Goal: Information Seeking & Learning: Learn about a topic

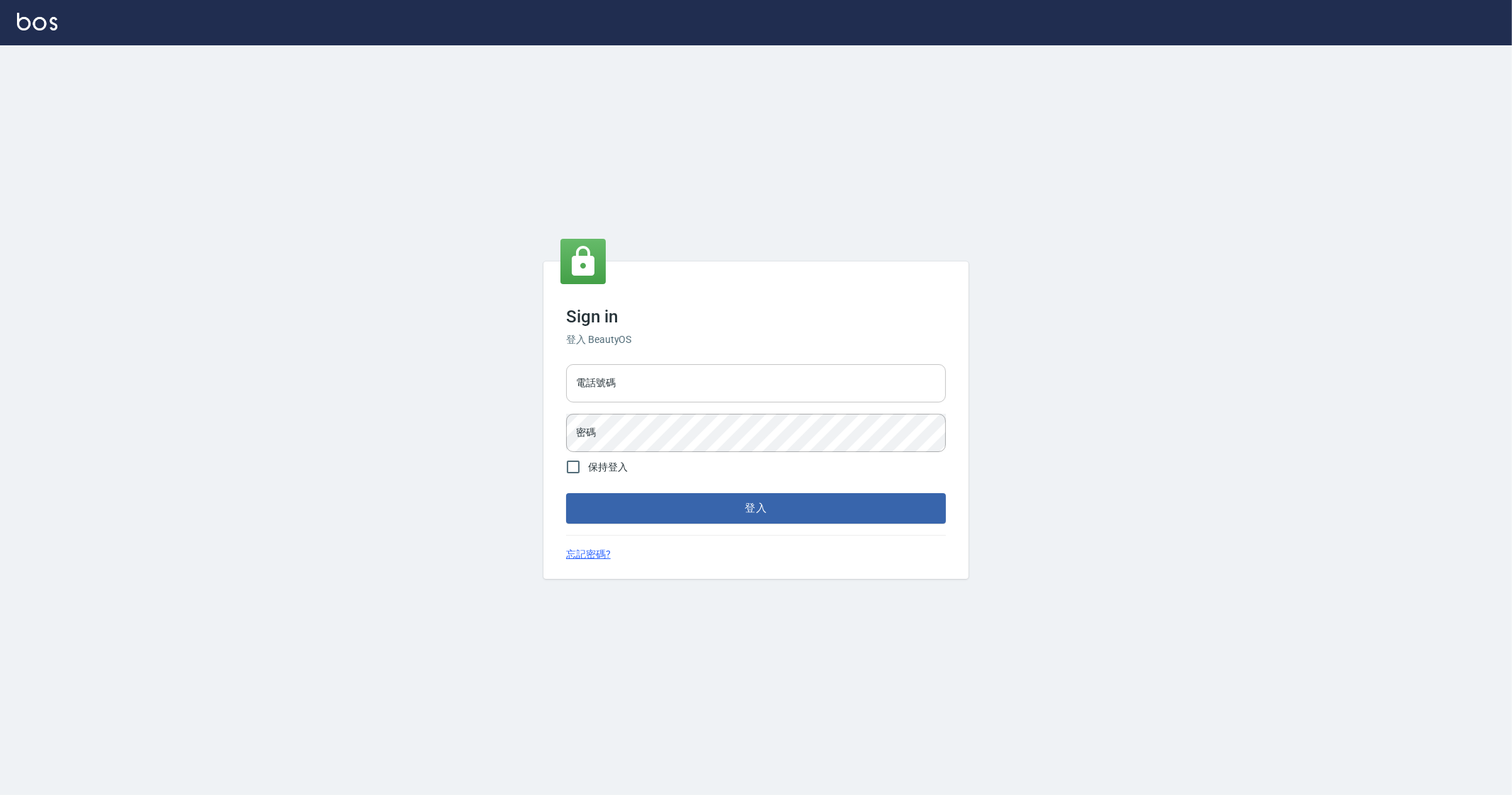
click at [649, 389] on input "電話號碼" at bounding box center [756, 383] width 380 height 38
click at [697, 430] on div "電話號碼 電話號碼 密碼 密碼" at bounding box center [756, 408] width 391 height 99
type input "0912345"
click at [566, 494] on button "登入" at bounding box center [756, 508] width 380 height 30
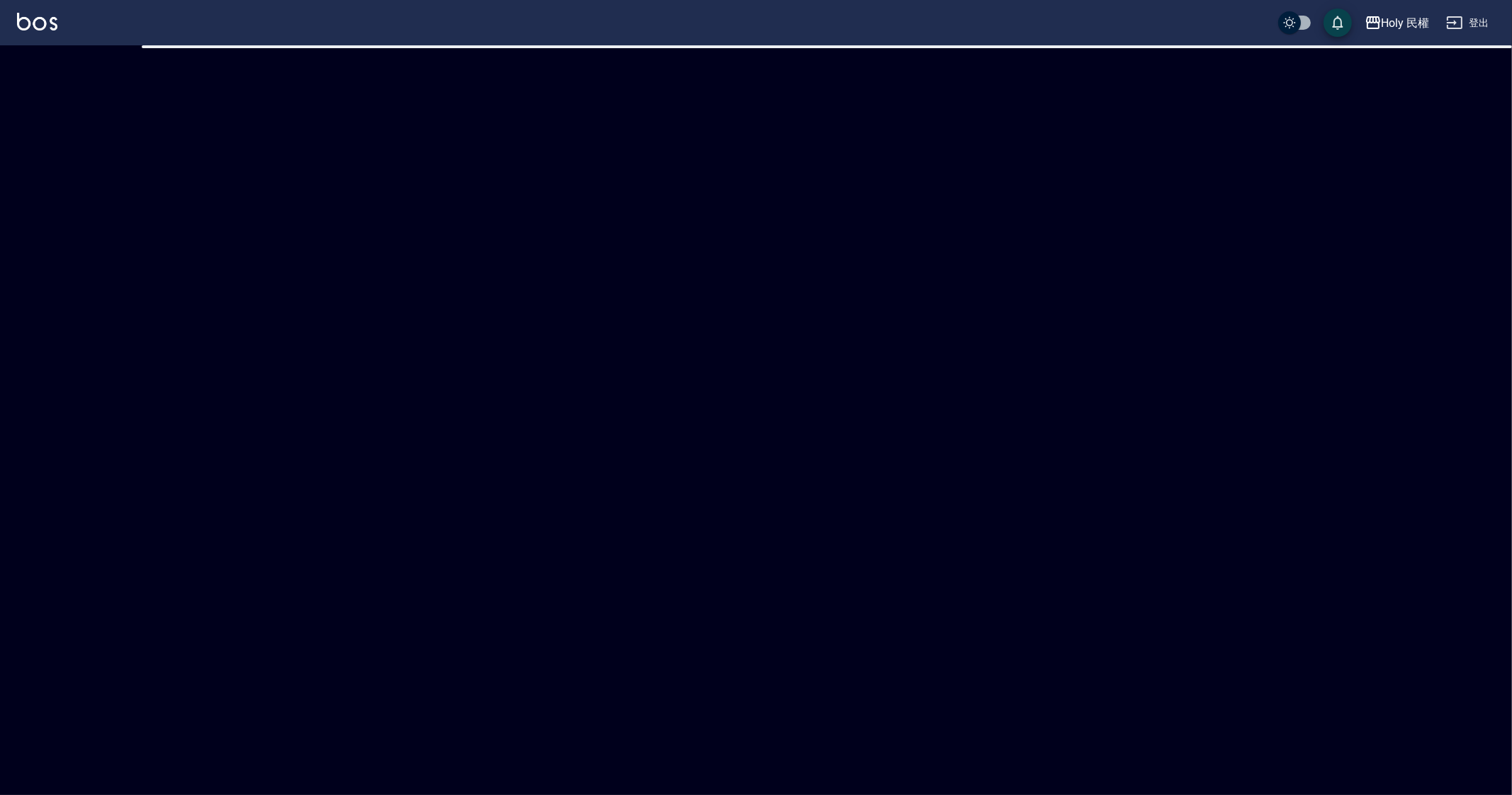
checkbox input "true"
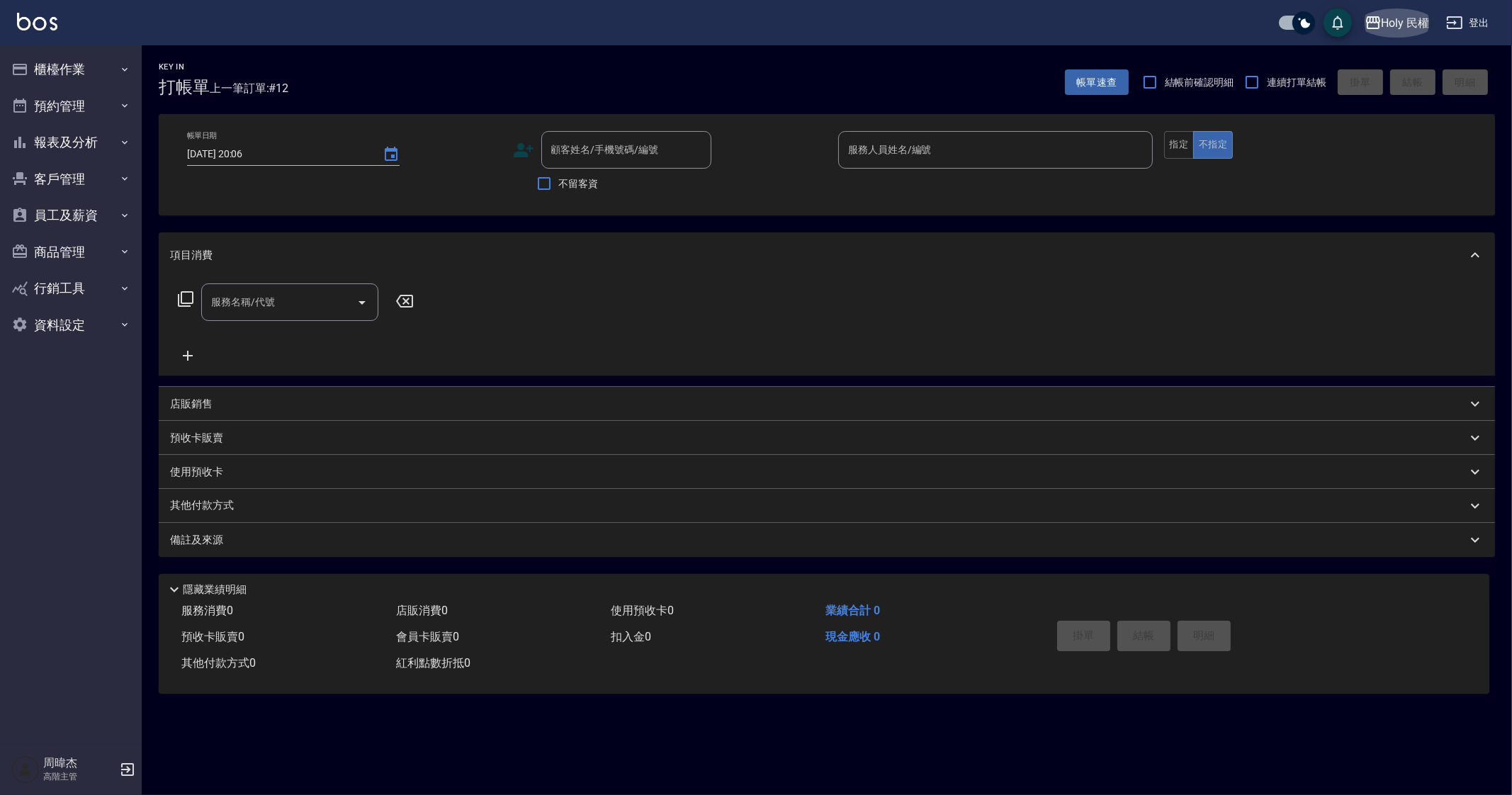
click at [1399, 23] on div "Holy 民權" at bounding box center [1405, 23] width 48 height 18
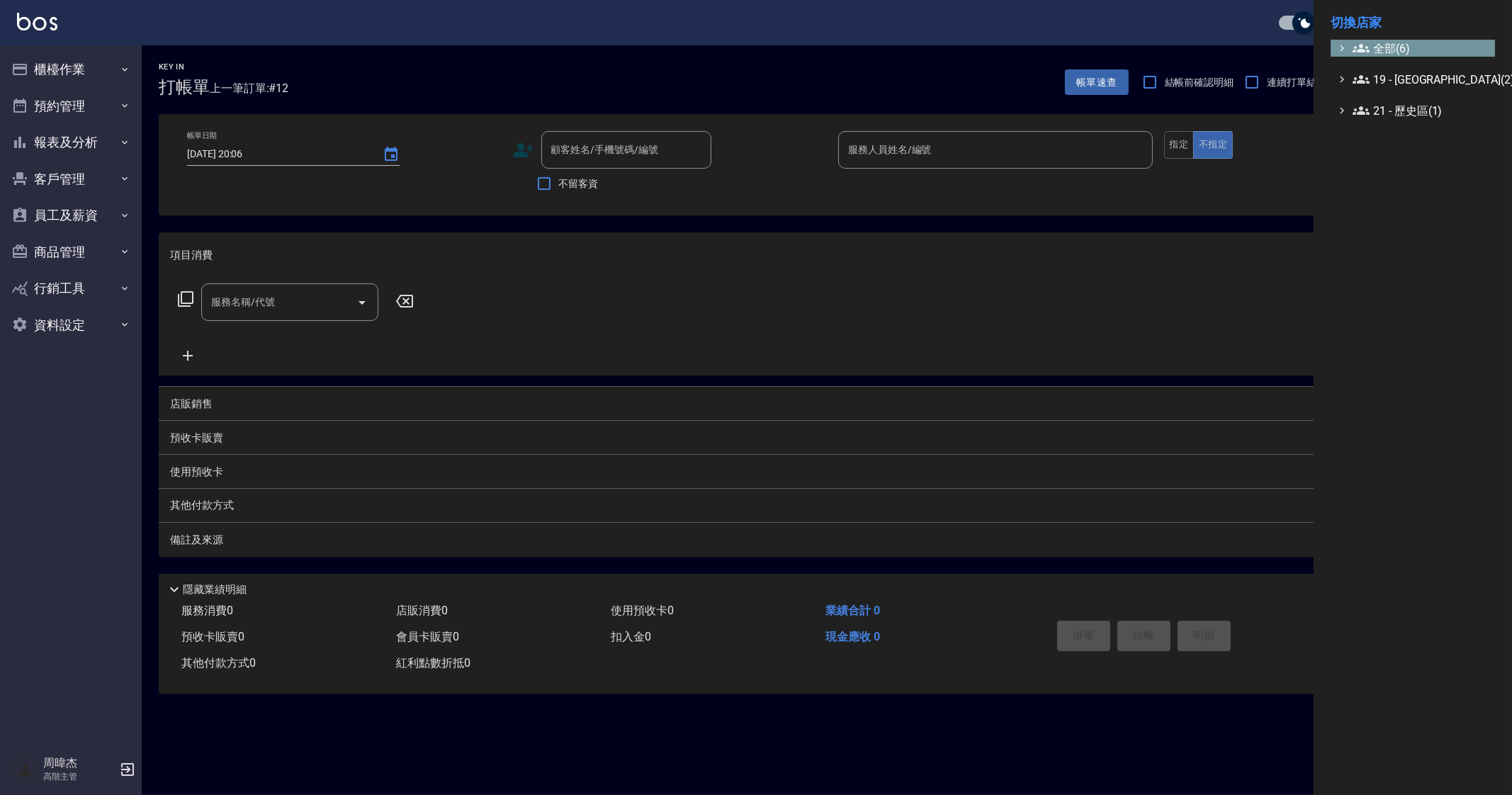
click at [1408, 55] on span "全部(6)" at bounding box center [1421, 48] width 136 height 17
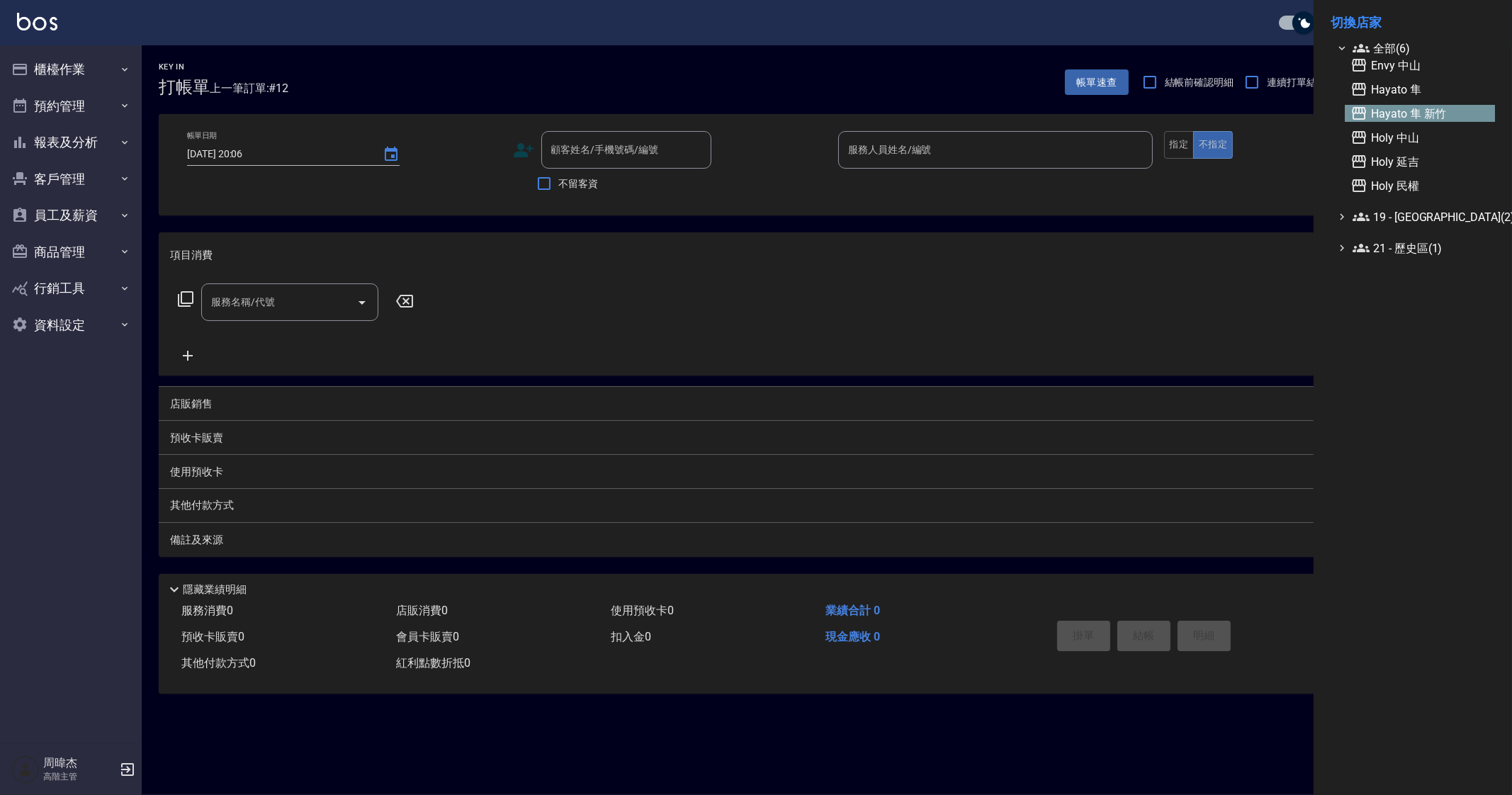
click at [1417, 108] on span "Hayato 隼 新竹" at bounding box center [1420, 113] width 139 height 17
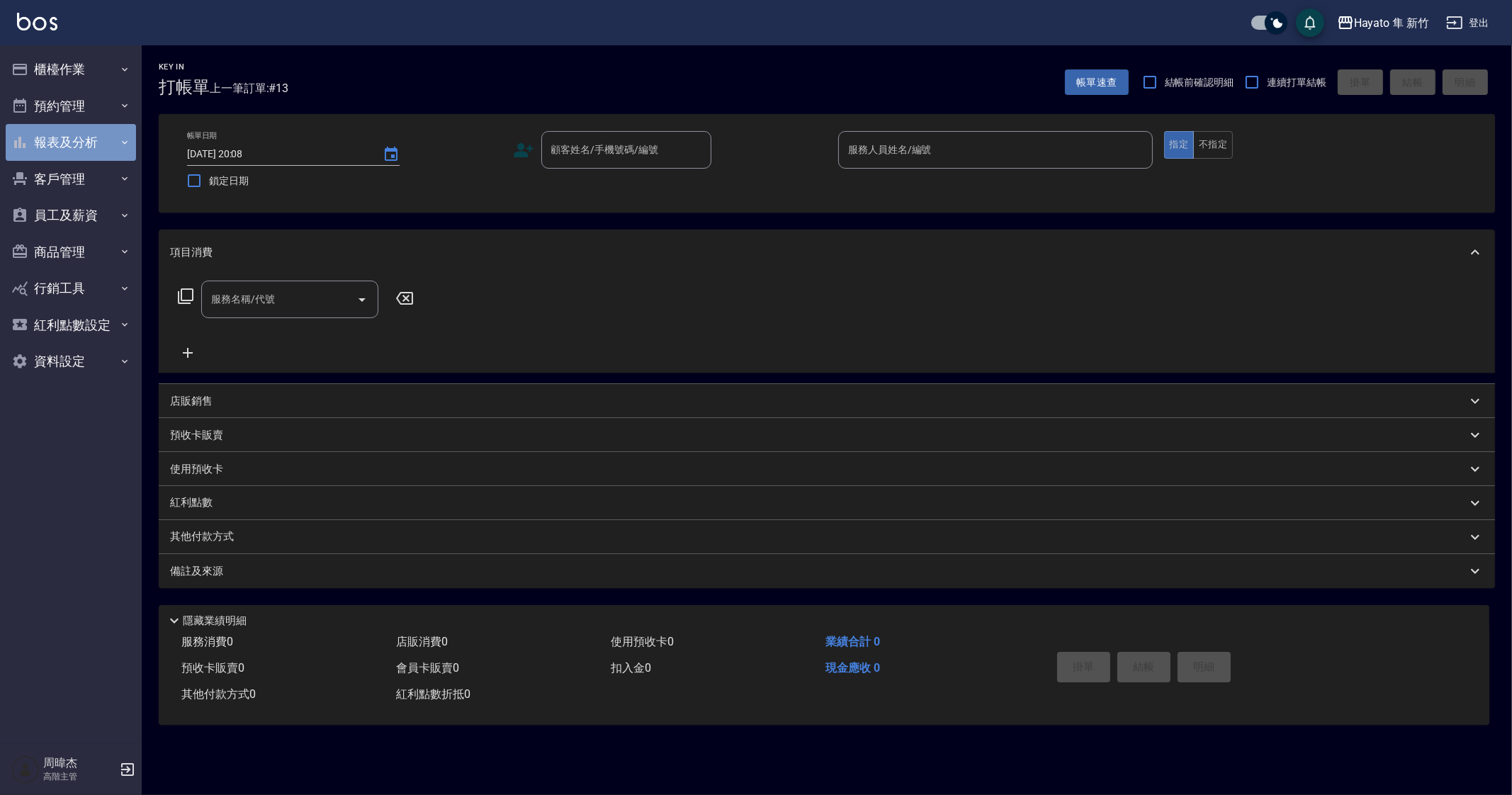
click at [85, 153] on button "報表及分析" at bounding box center [70, 143] width 130 height 37
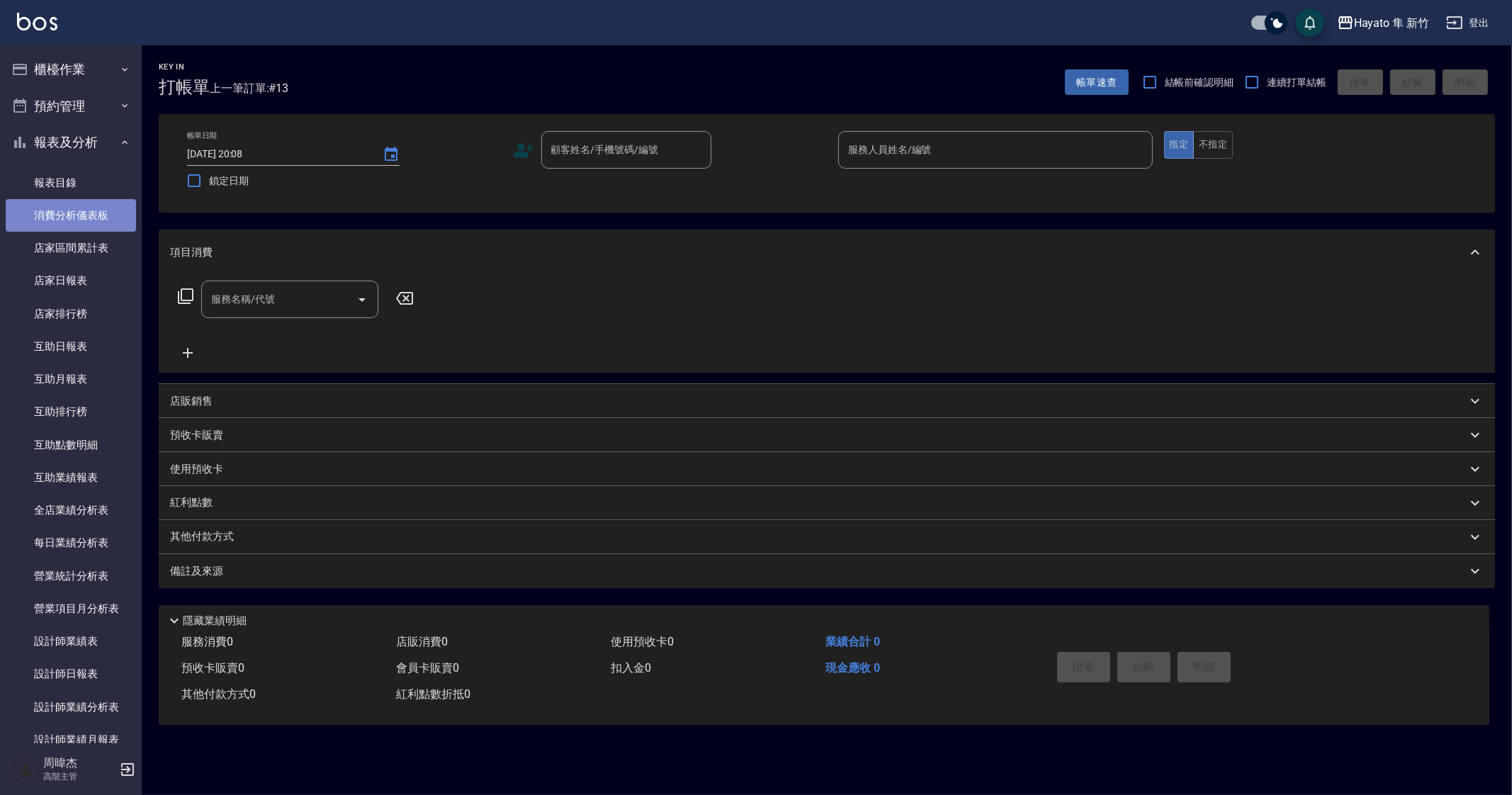
click at [98, 229] on link "消費分析儀表板" at bounding box center [70, 215] width 130 height 32
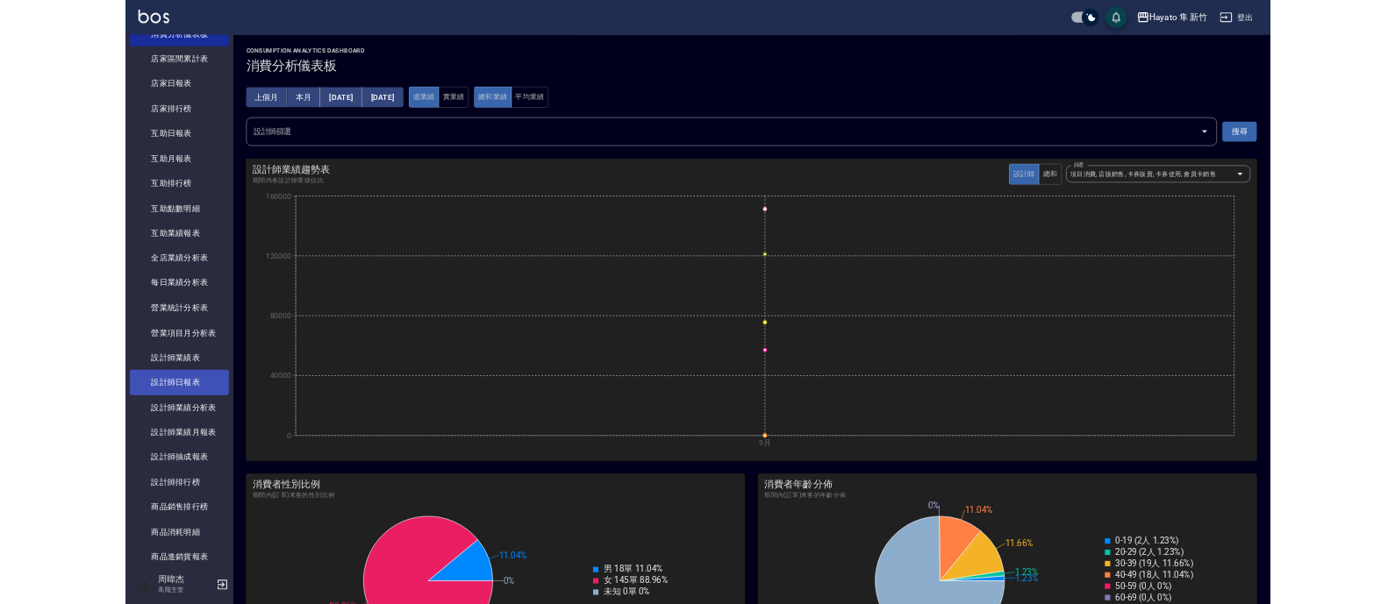
scroll to position [212, 0]
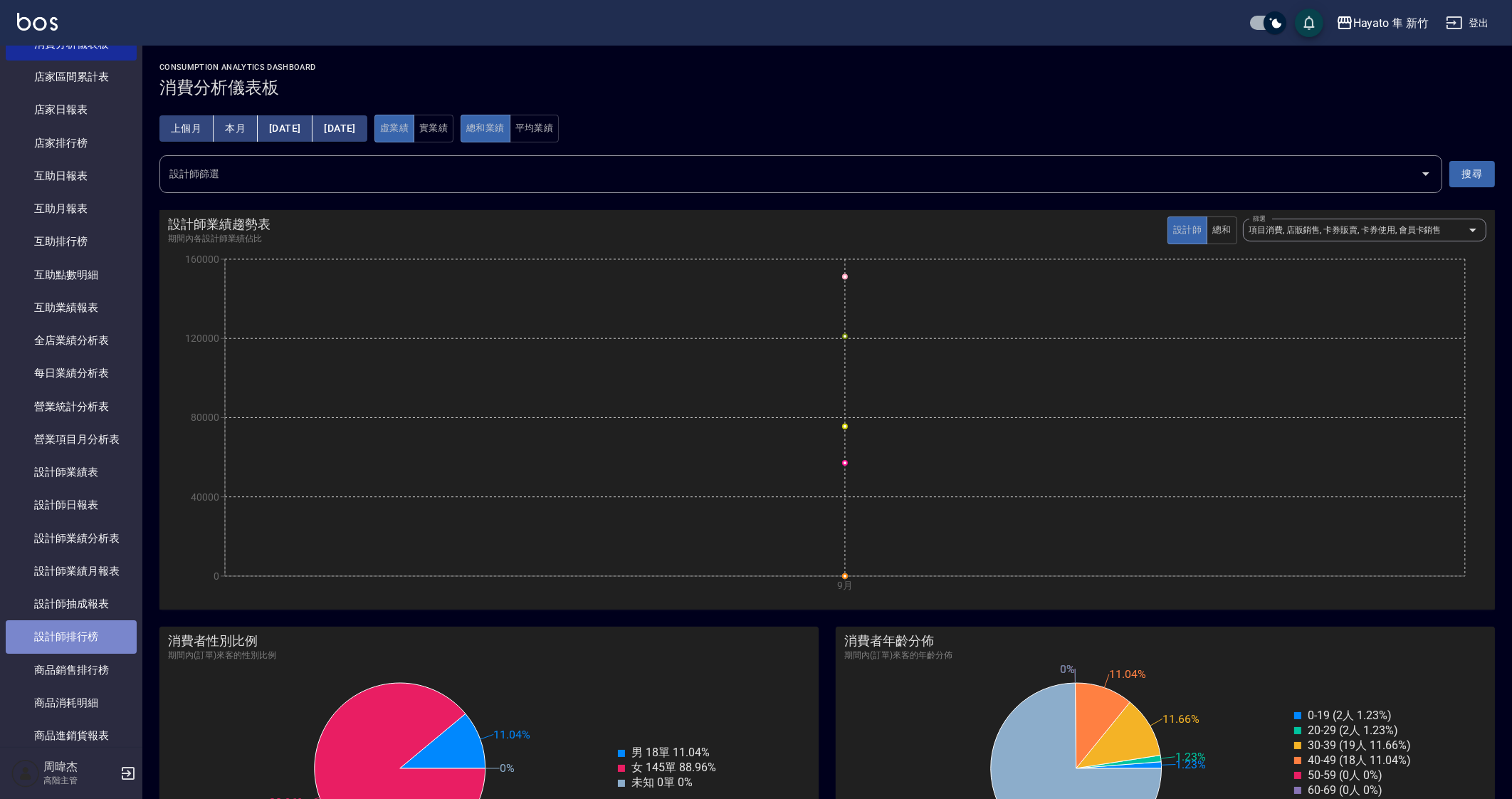
click at [84, 637] on link "設計師排行榜" at bounding box center [71, 637] width 131 height 32
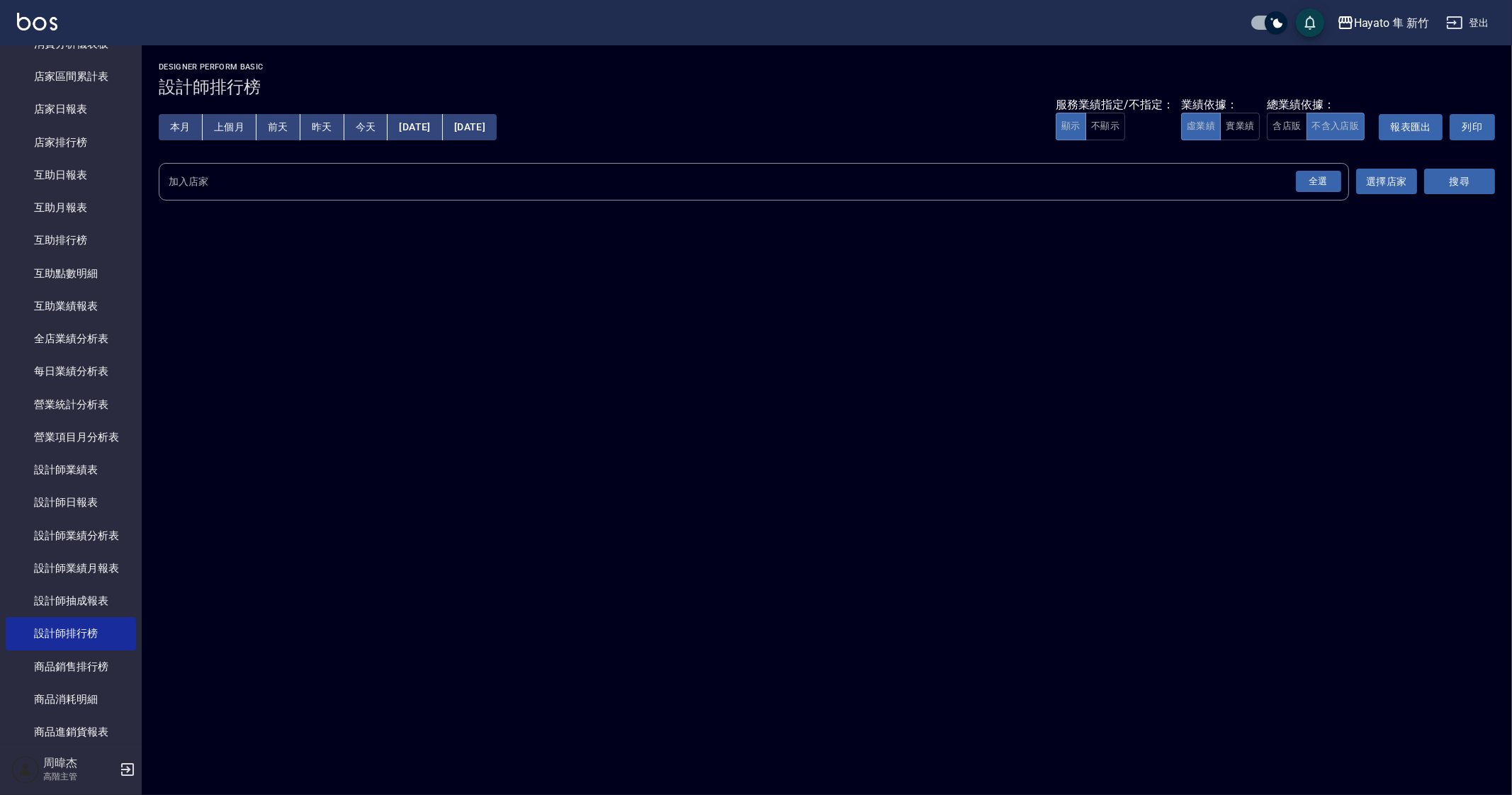
drag, startPoint x: 1313, startPoint y: 193, endPoint x: 1463, endPoint y: 188, distance: 150.1
click at [1463, 188] on div "加入店家 全選 加入店家 選擇店家 搜尋" at bounding box center [826, 182] width 1336 height 37
click at [1463, 188] on button "搜尋" at bounding box center [1460, 182] width 71 height 26
click at [1329, 185] on div "全選" at bounding box center [1318, 181] width 45 height 22
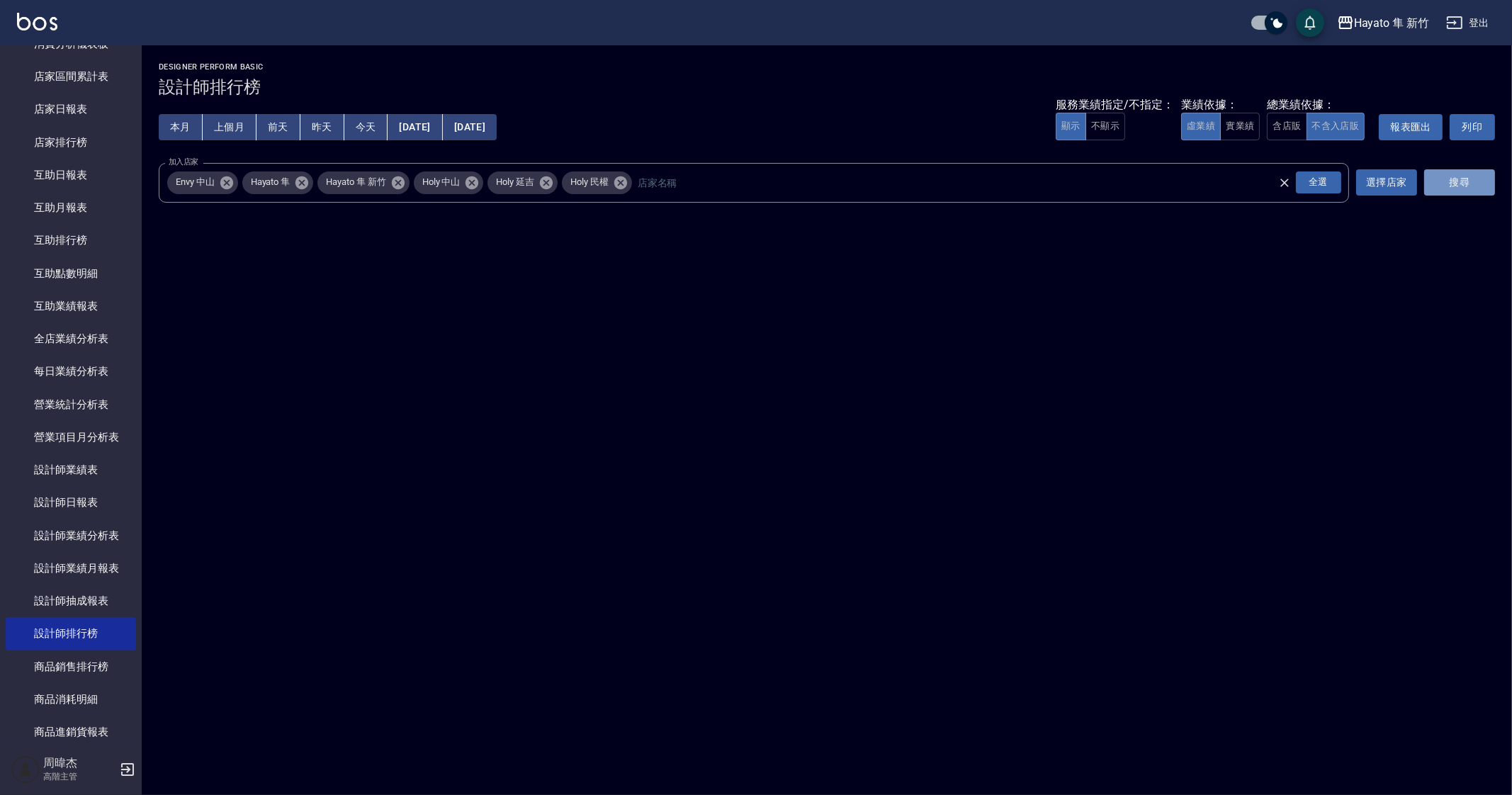
click at [1456, 182] on button "搜尋" at bounding box center [1460, 183] width 71 height 26
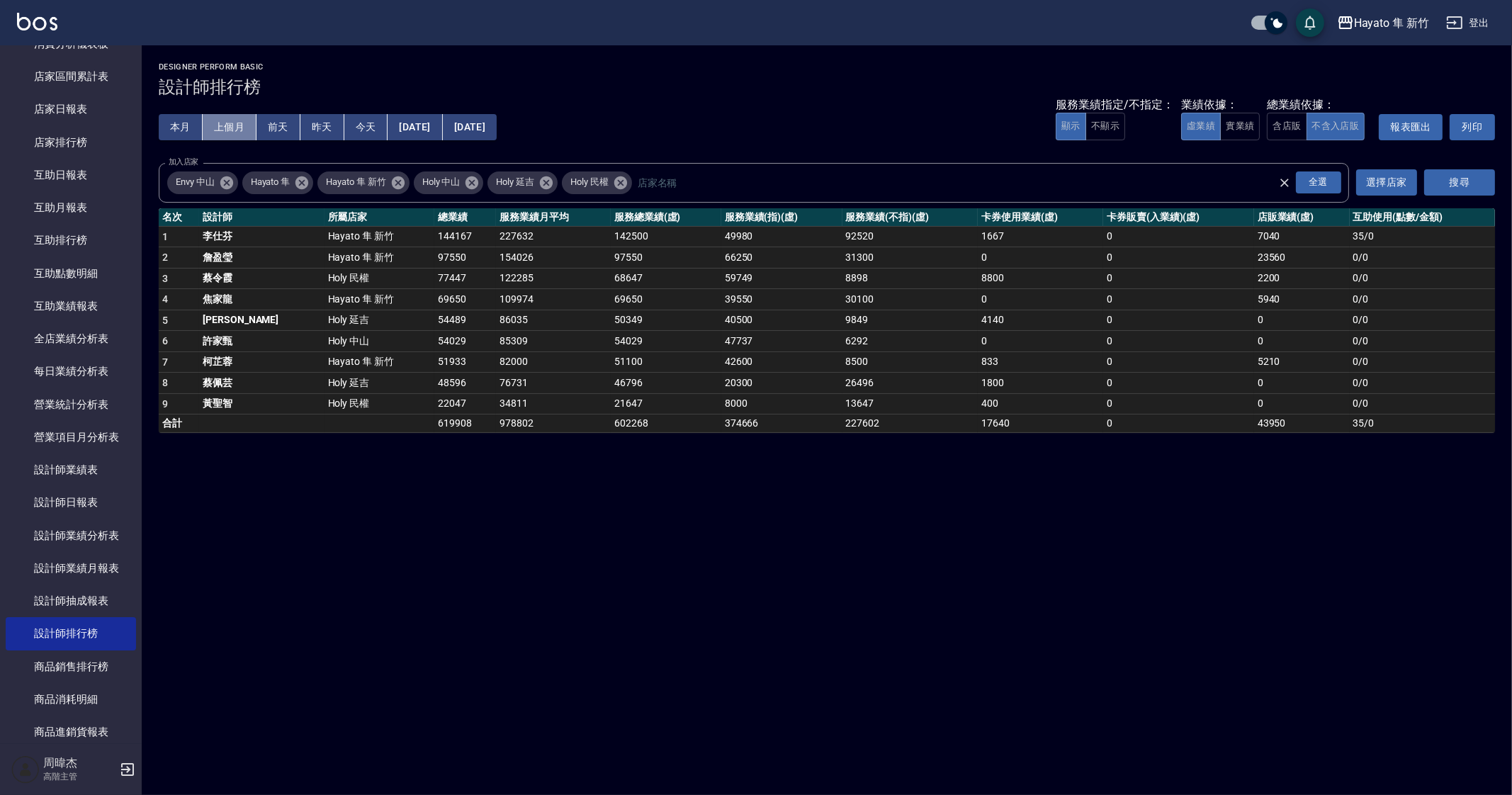
click at [232, 136] on button "上個月" at bounding box center [229, 127] width 54 height 26
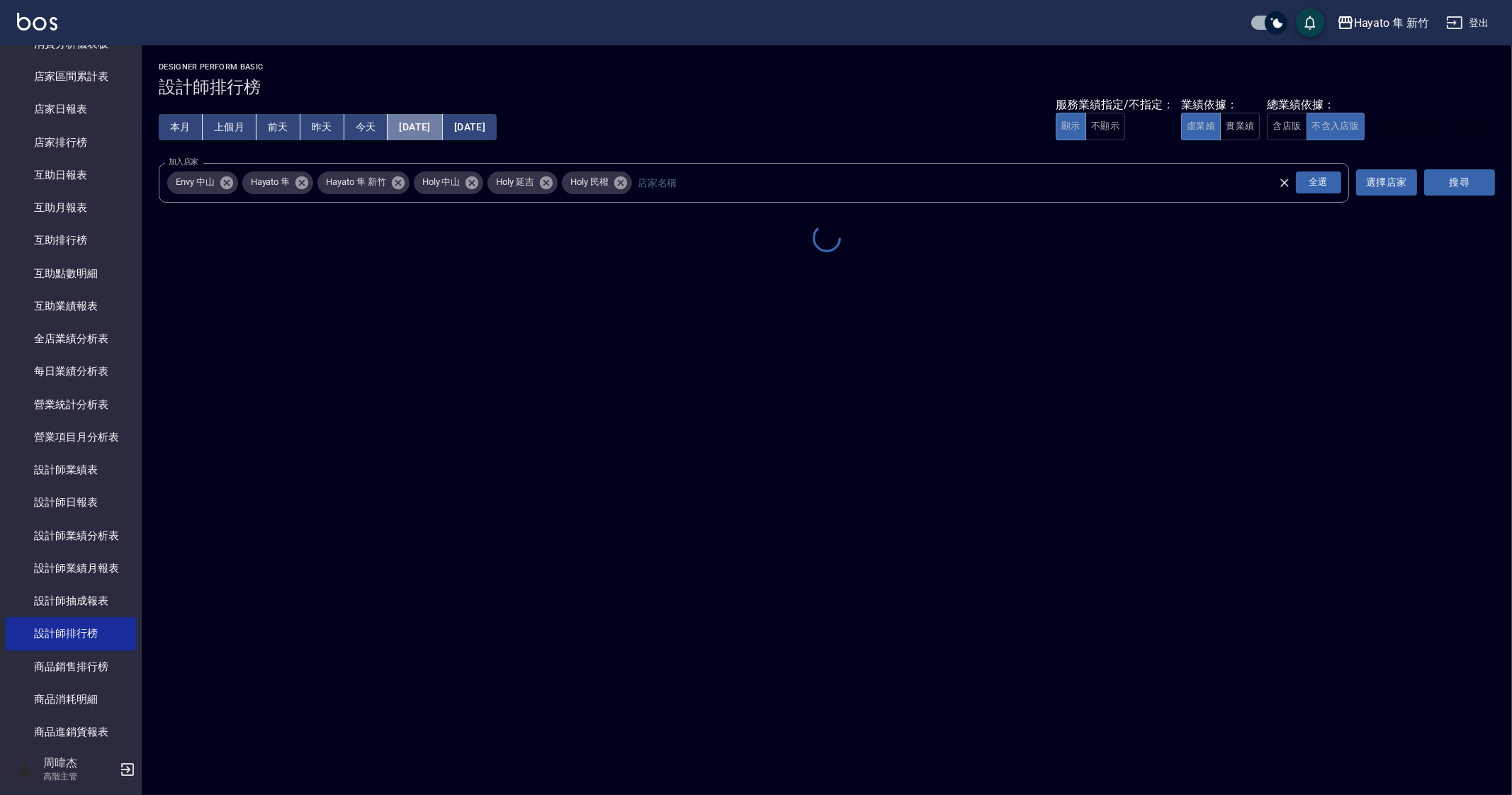
click at [442, 136] on button "[DATE]" at bounding box center [415, 127] width 55 height 26
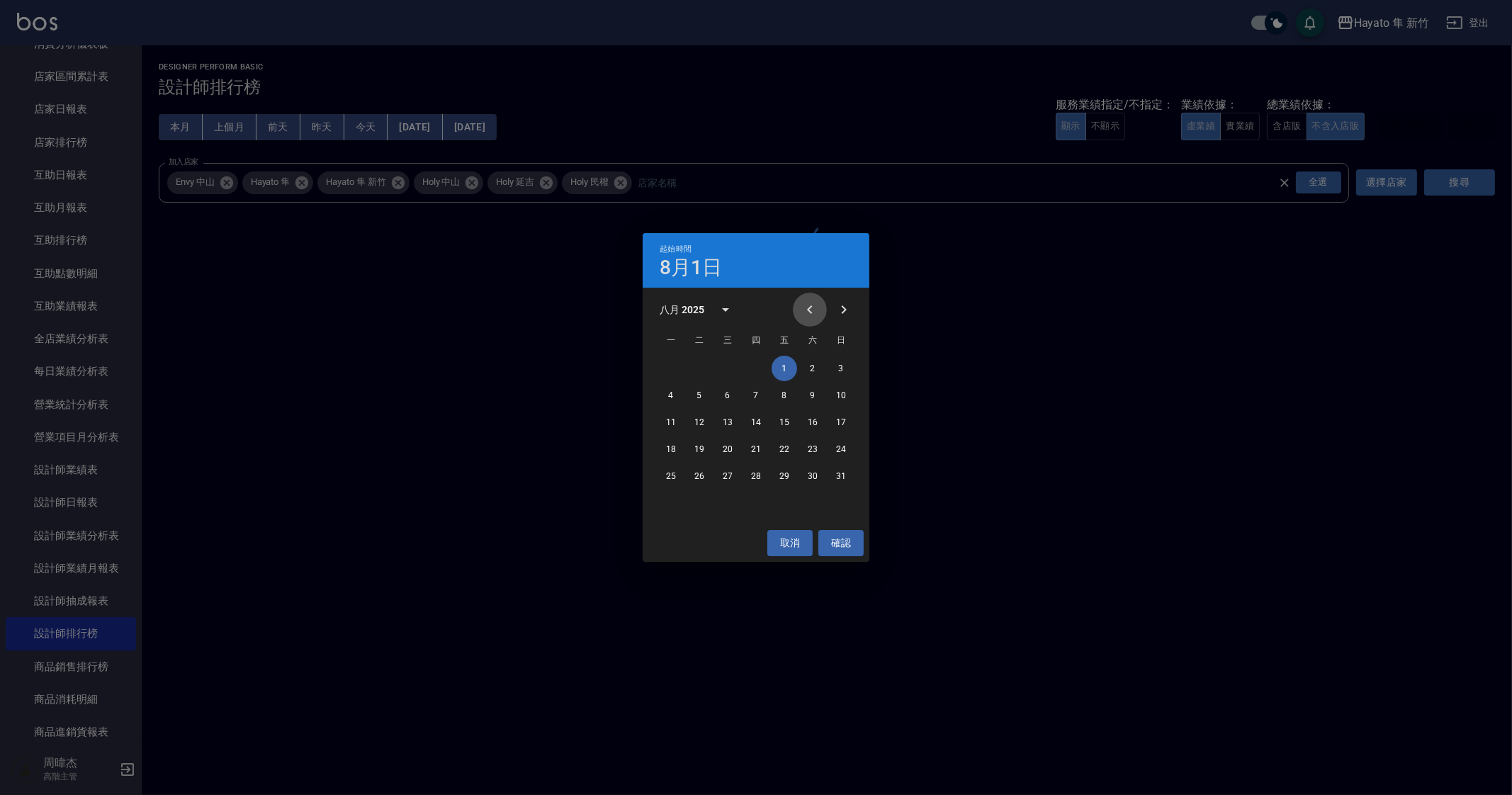
click at [810, 311] on icon "Previous month" at bounding box center [809, 309] width 5 height 9
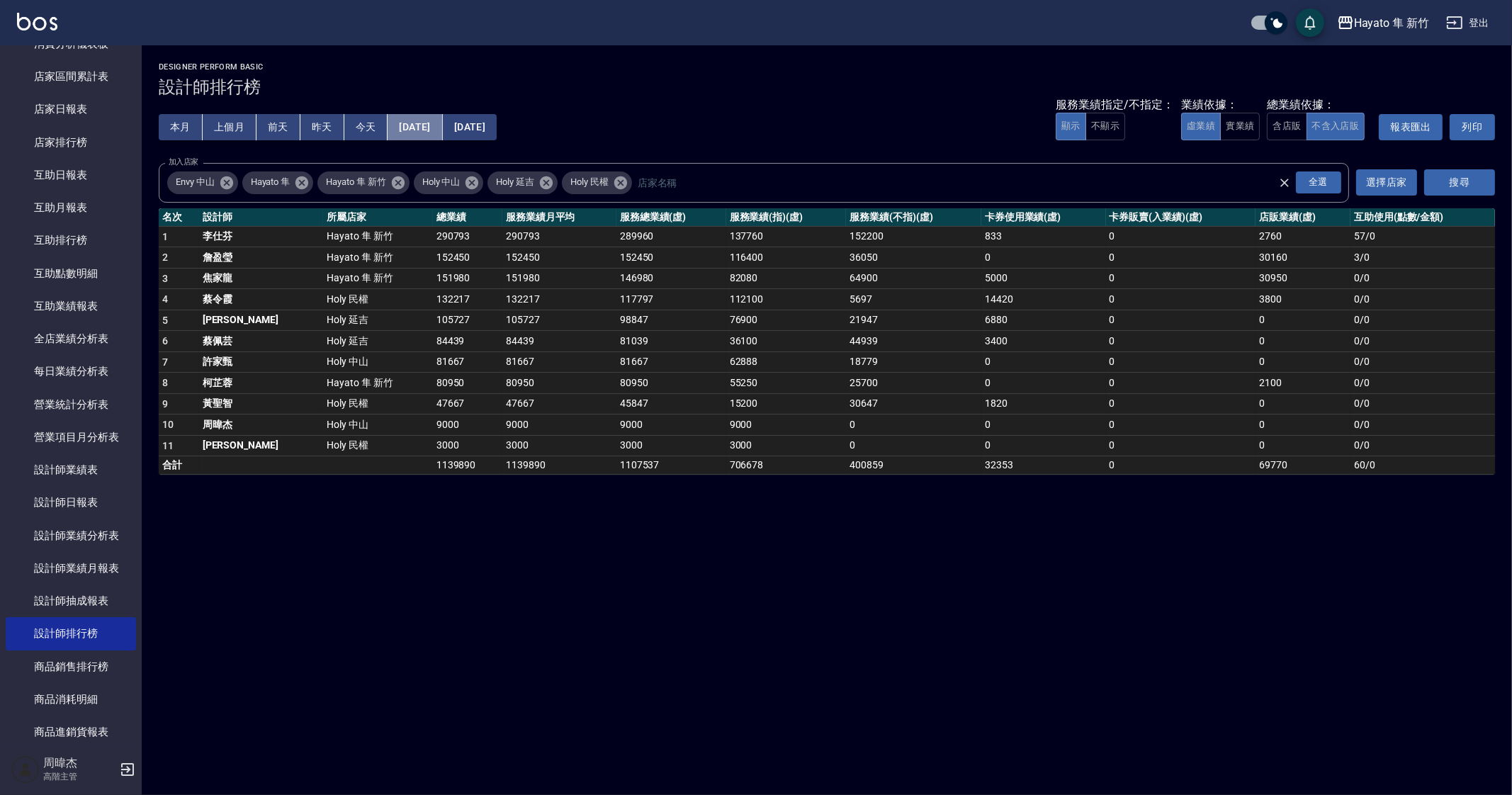
click at [432, 131] on button "[DATE]" at bounding box center [415, 127] width 55 height 26
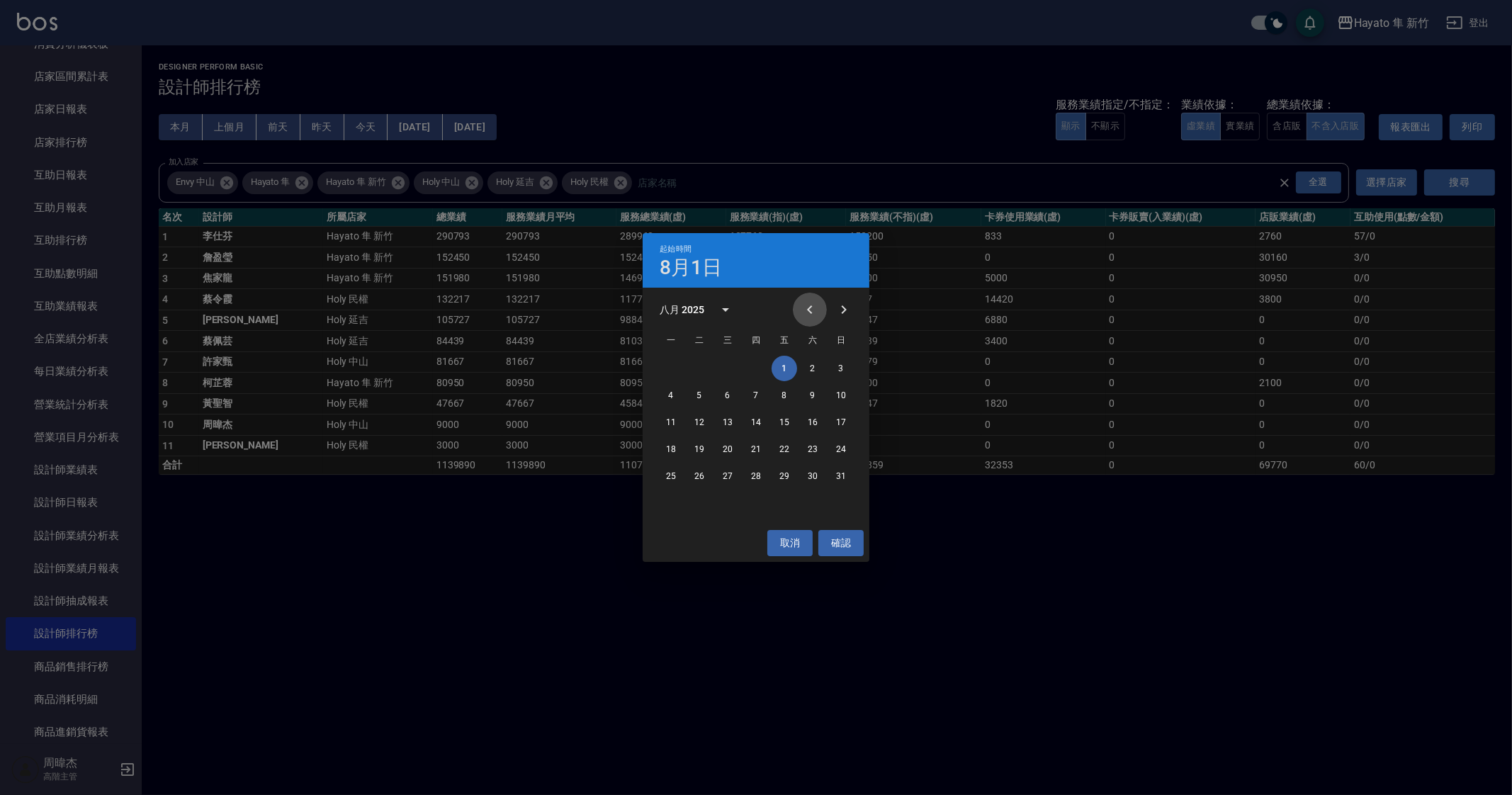
click at [814, 320] on button "Previous month" at bounding box center [810, 309] width 34 height 34
click at [697, 363] on button "1" at bounding box center [699, 368] width 26 height 26
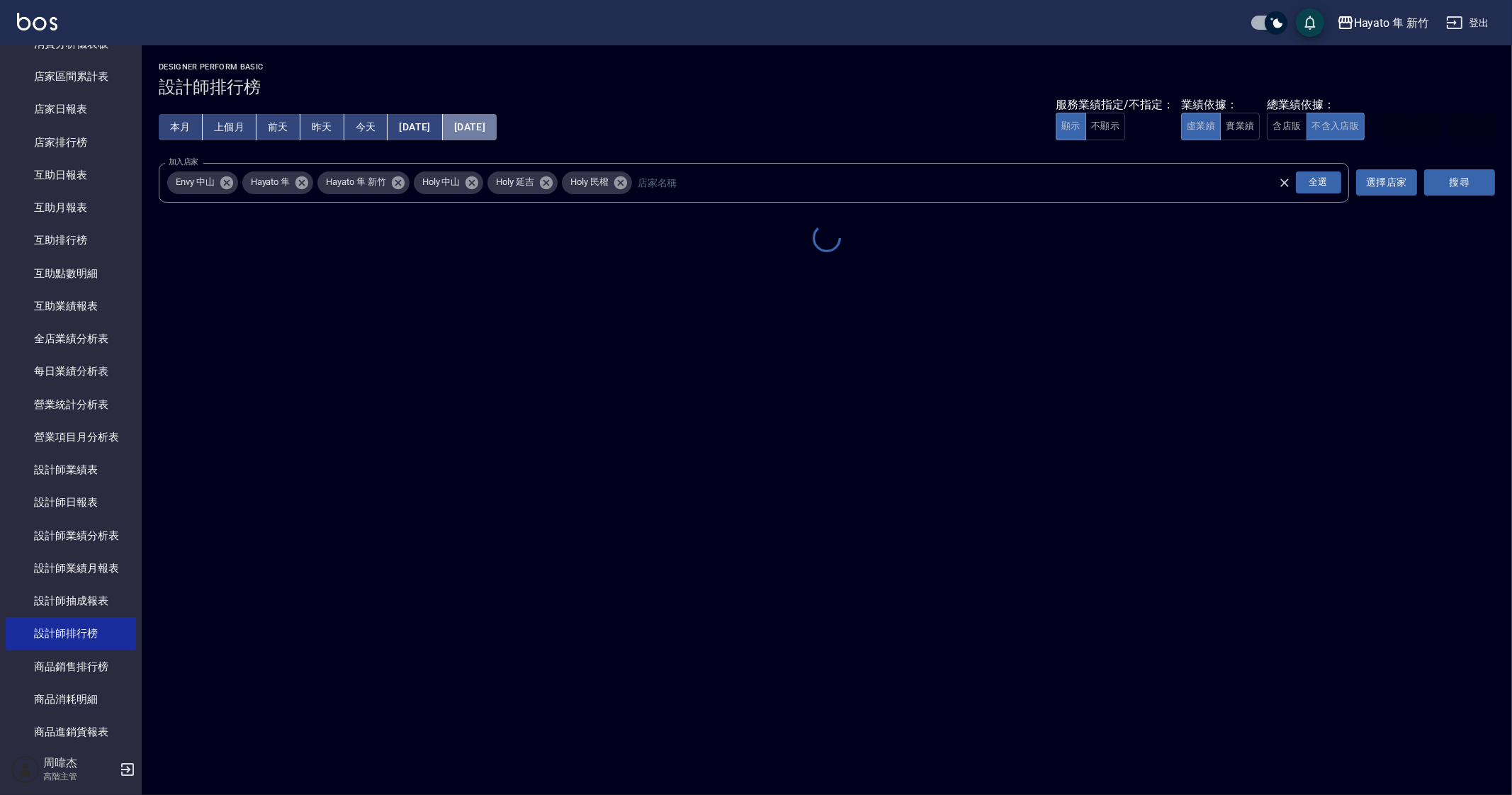
click at [497, 132] on button "[DATE]" at bounding box center [469, 127] width 54 height 26
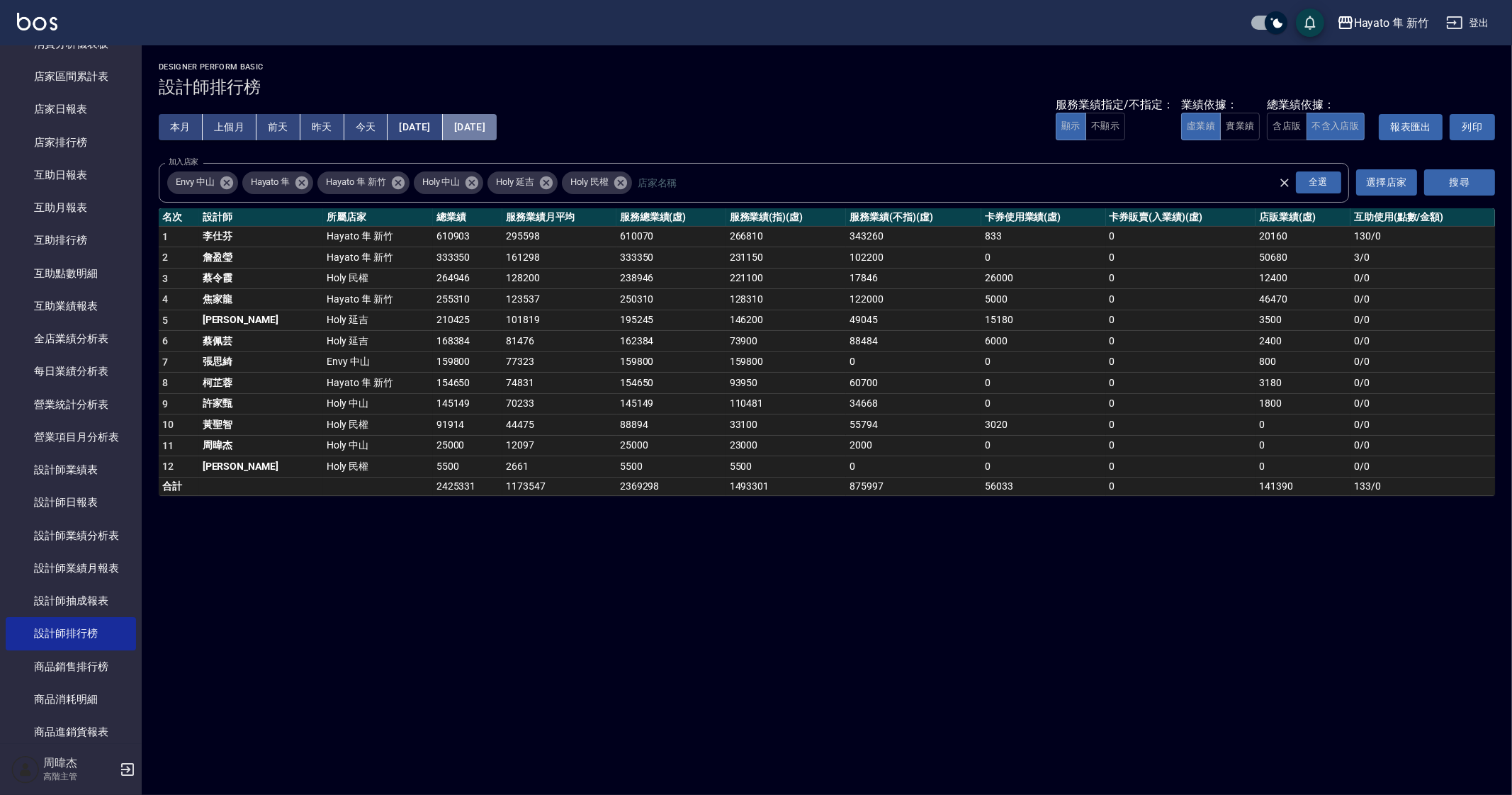
click at [497, 130] on button "[DATE]" at bounding box center [469, 127] width 54 height 26
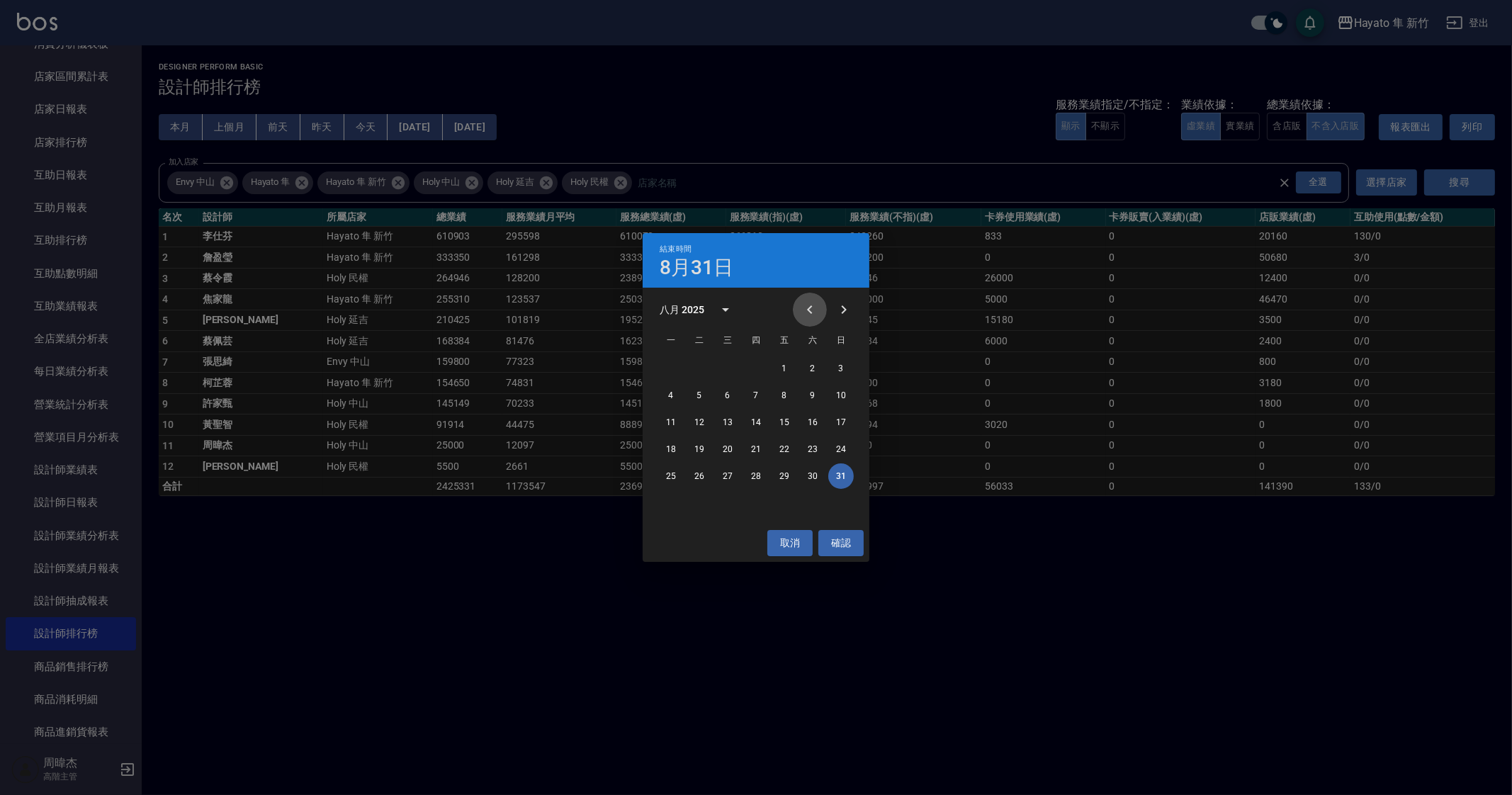
click at [817, 317] on icon "Previous month" at bounding box center [809, 309] width 17 height 17
click at [751, 476] on button "31" at bounding box center [756, 477] width 26 height 26
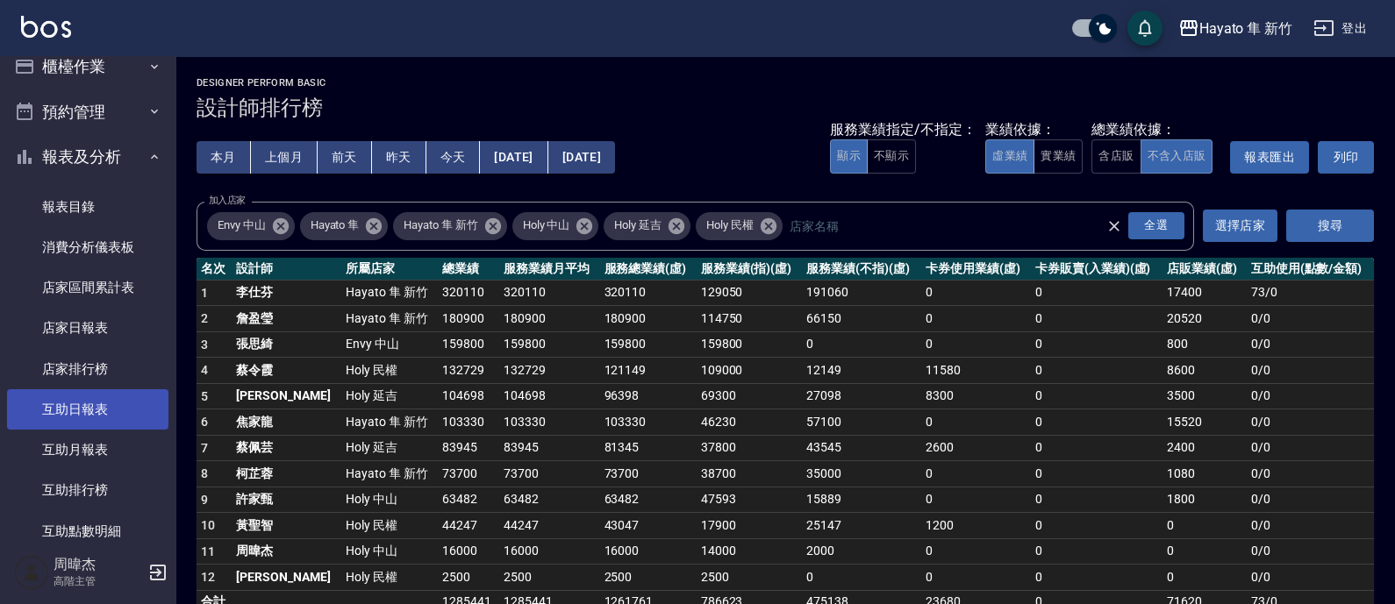
scroll to position [18, 0]
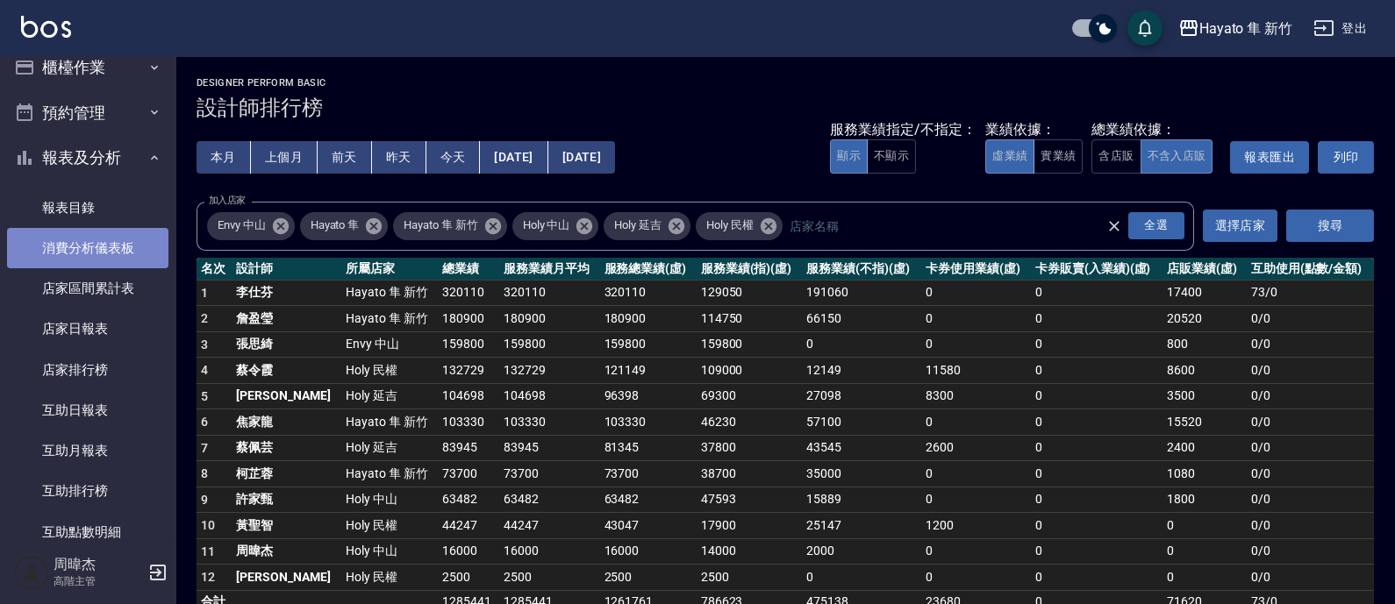
click at [130, 258] on link "消費分析儀表板" at bounding box center [87, 248] width 161 height 40
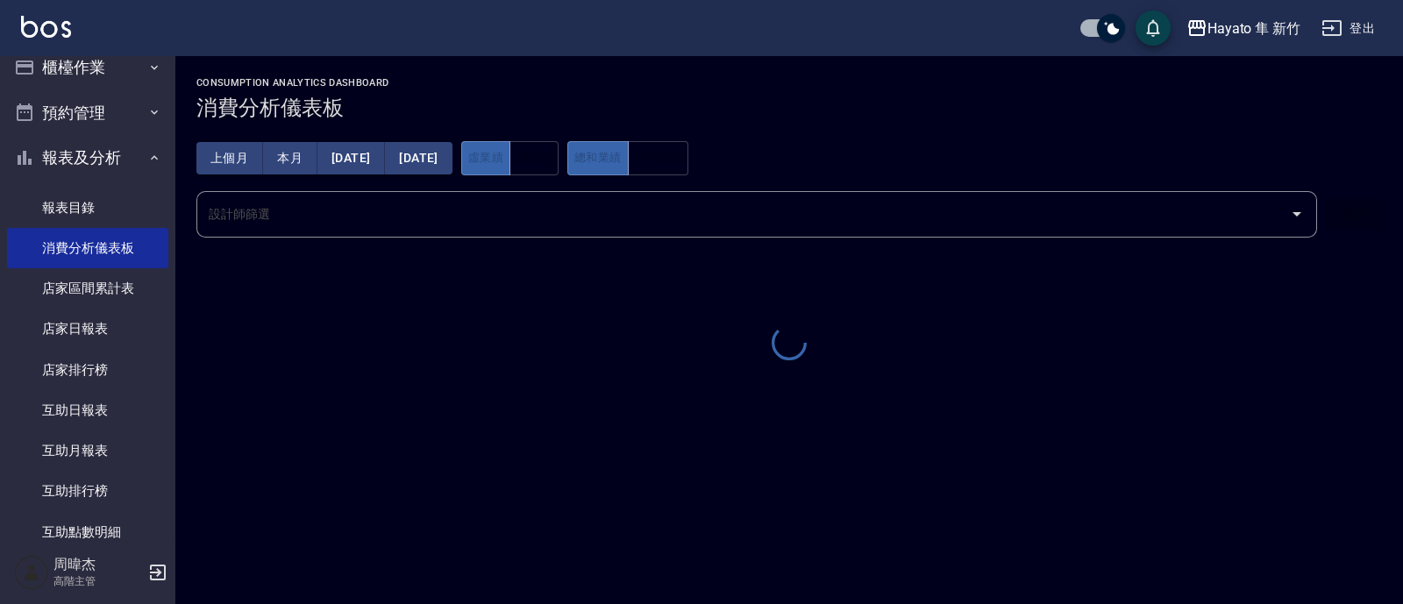
click at [364, 160] on div "上個月 本月 [DATE] [DATE]" at bounding box center [324, 158] width 256 height 32
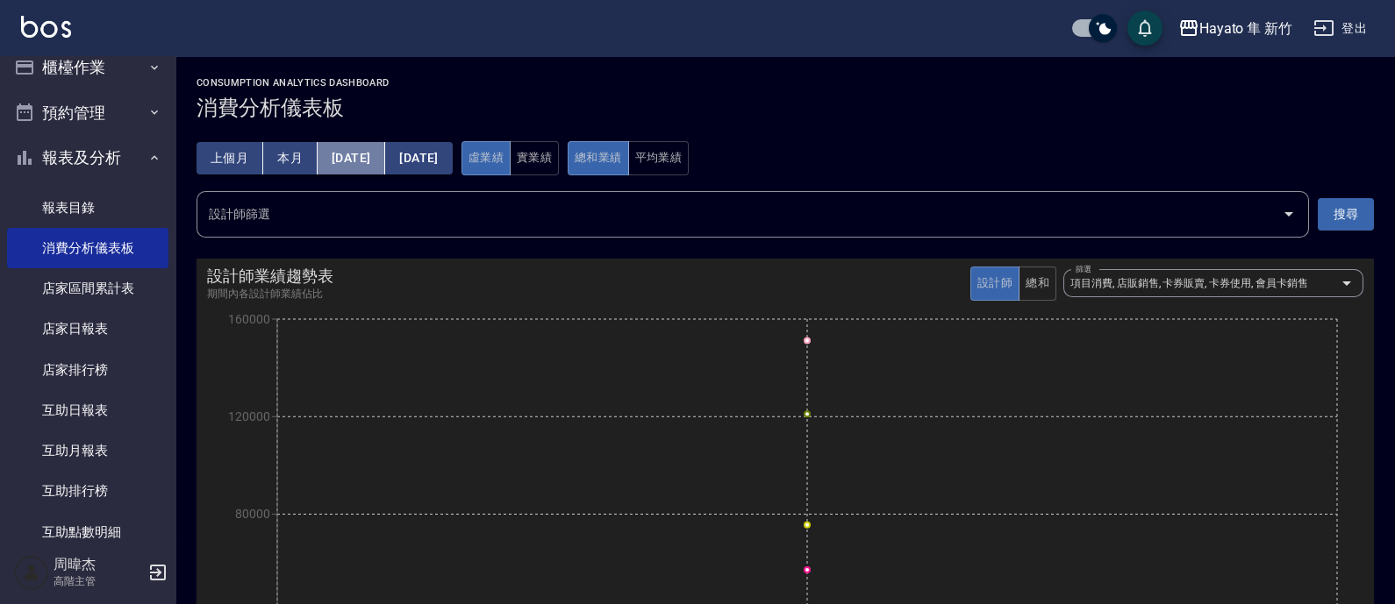
click at [364, 160] on button "[DATE]" at bounding box center [352, 158] width 68 height 32
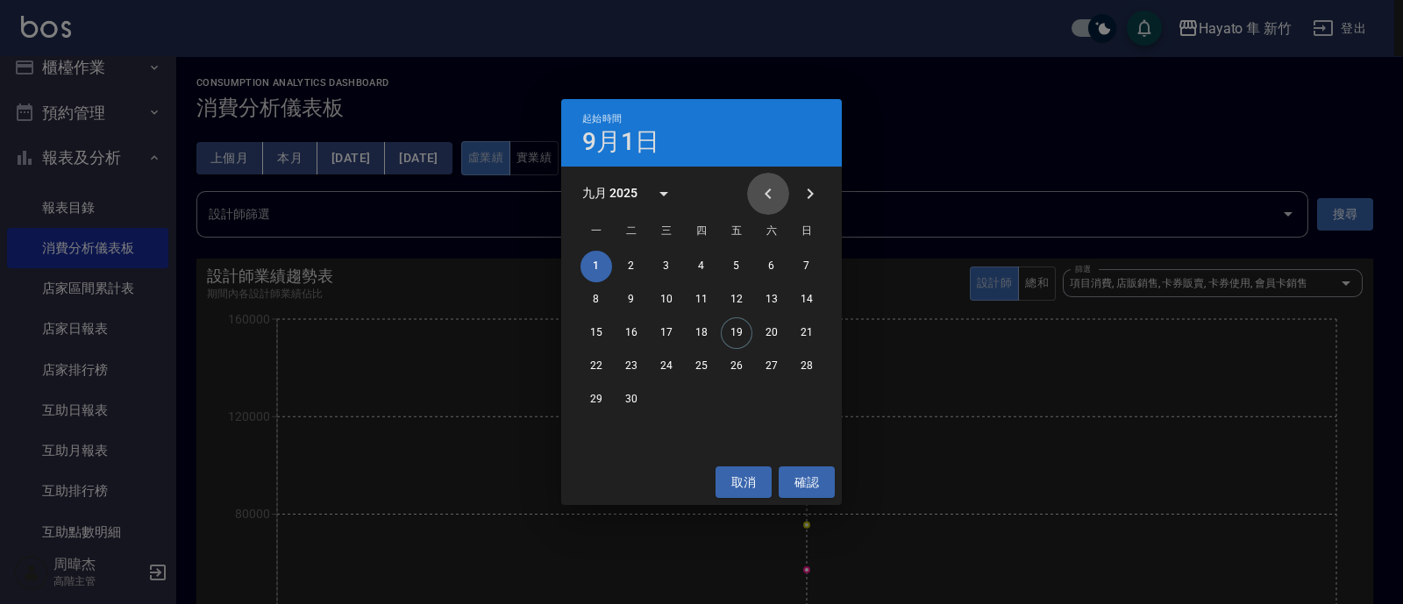
click at [768, 183] on icon "Previous month" at bounding box center [768, 193] width 21 height 21
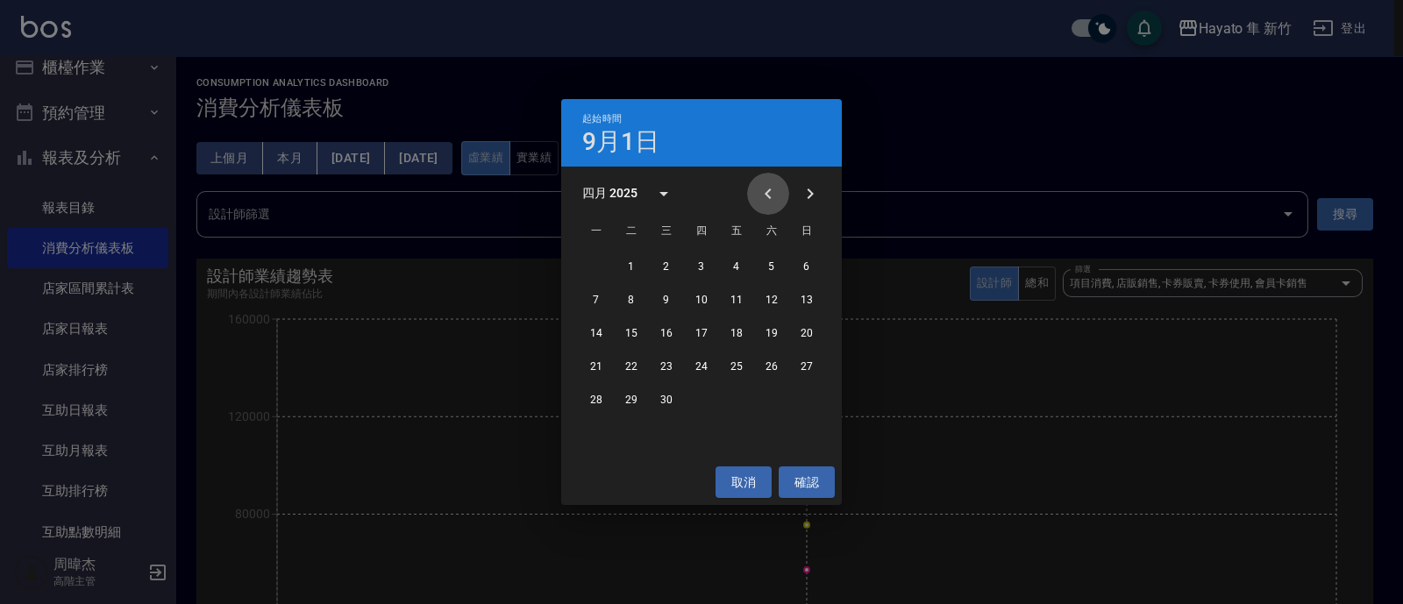
click at [768, 183] on icon "Previous month" at bounding box center [768, 193] width 21 height 21
click at [664, 265] on button "1" at bounding box center [667, 267] width 32 height 32
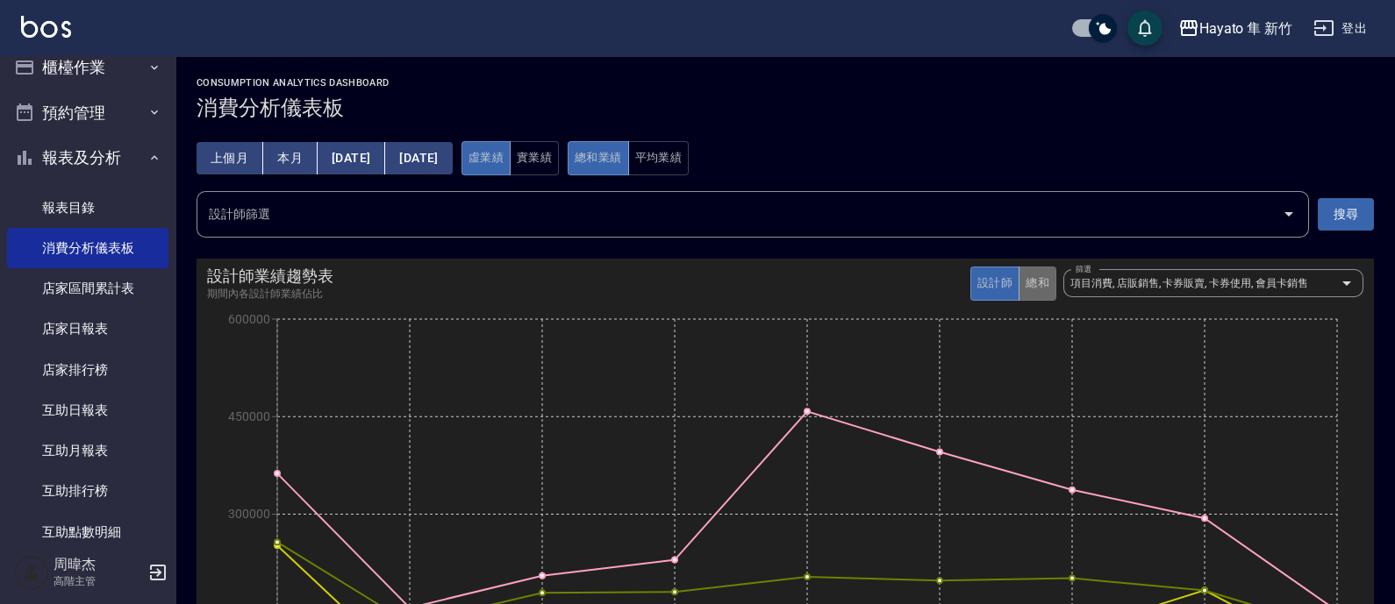
click at [1039, 287] on button "總和" at bounding box center [1037, 284] width 38 height 34
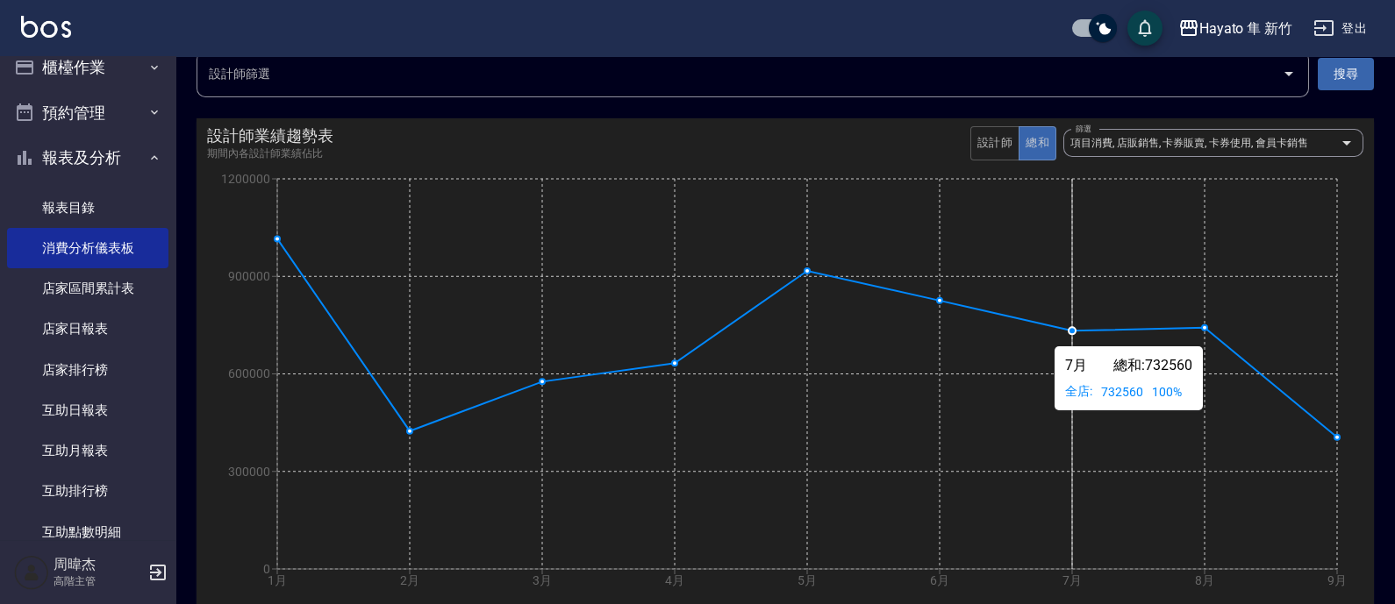
scroll to position [141, 0]
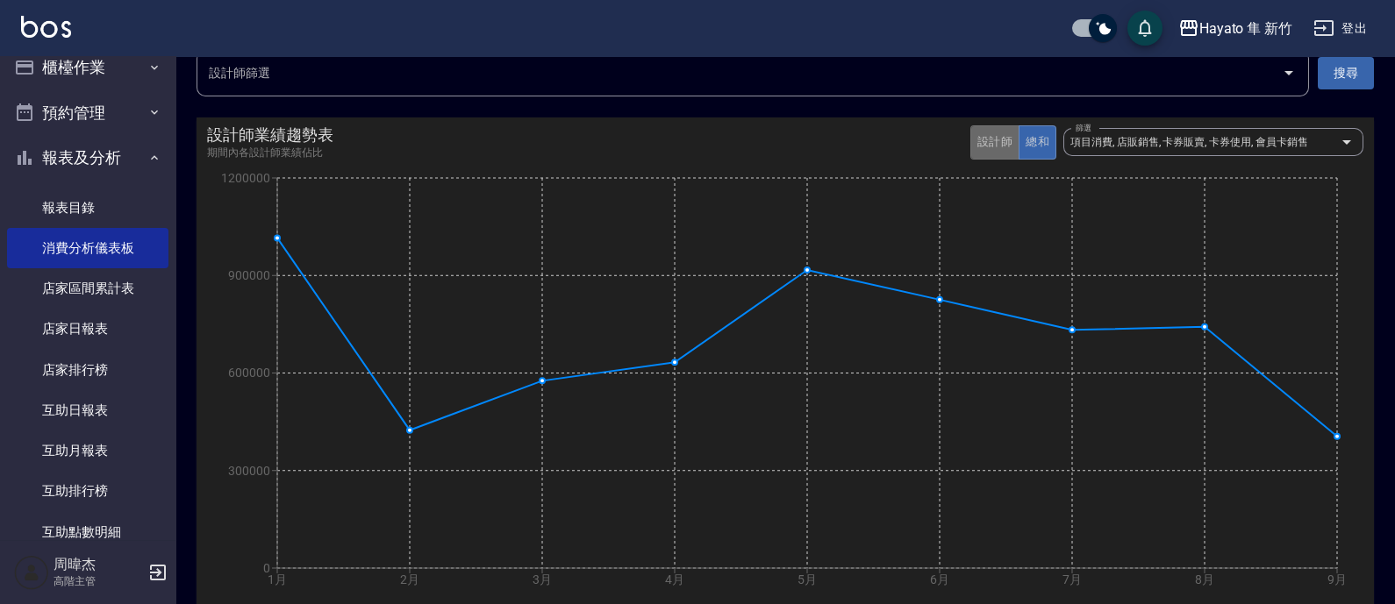
click at [1000, 138] on button "設計師" at bounding box center [994, 142] width 49 height 34
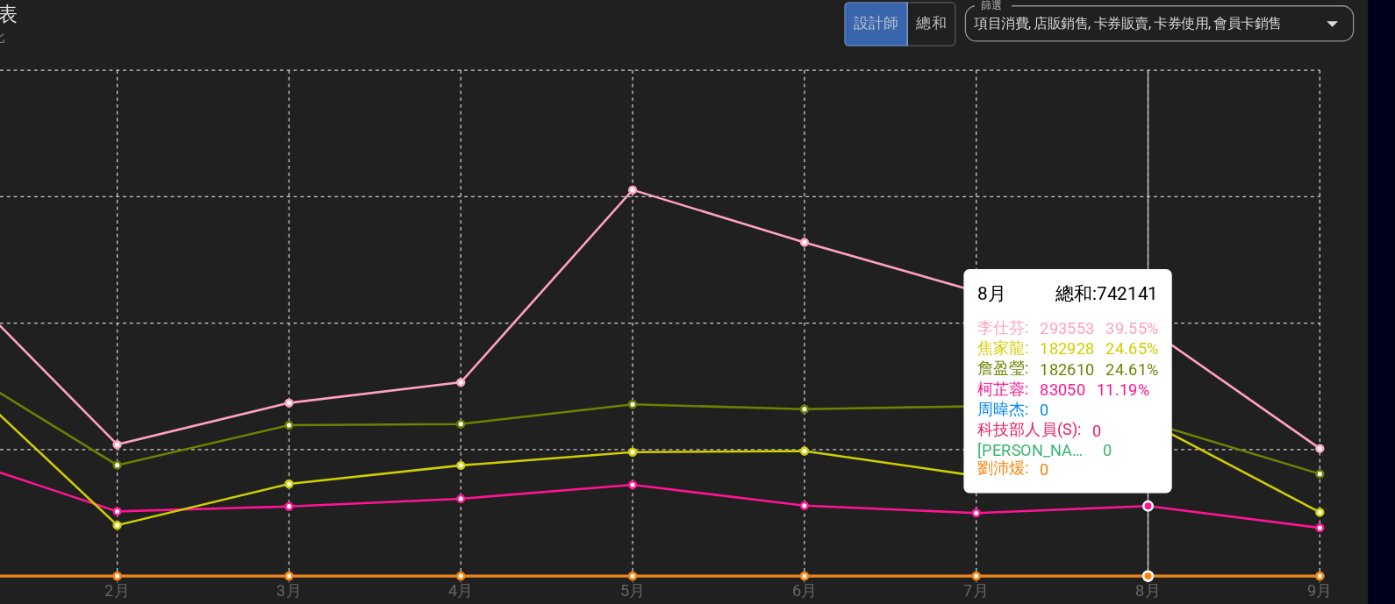
scroll to position [126, 0]
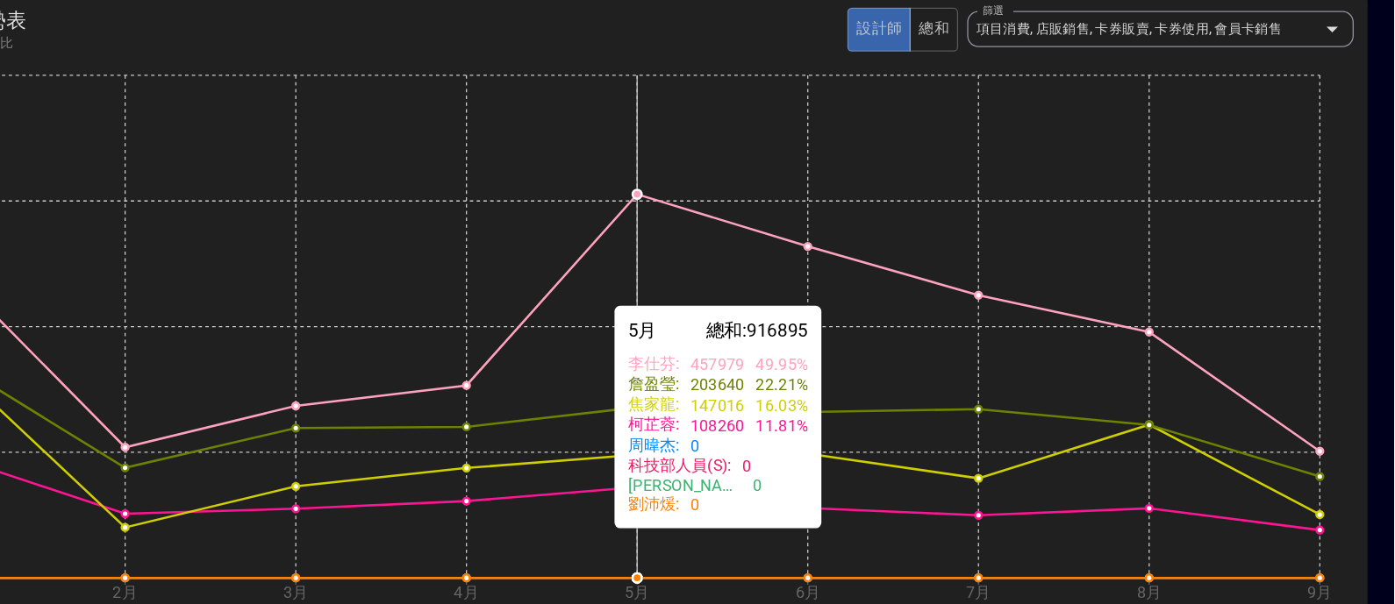
drag, startPoint x: 1196, startPoint y: 289, endPoint x: 832, endPoint y: 544, distance: 445.3
click at [832, 544] on icon "[DATE]月 [DATE]月 [DATE]月 [DATE]月 9月 0 150000 300000 450000 600000" at bounding box center [785, 394] width 1156 height 439
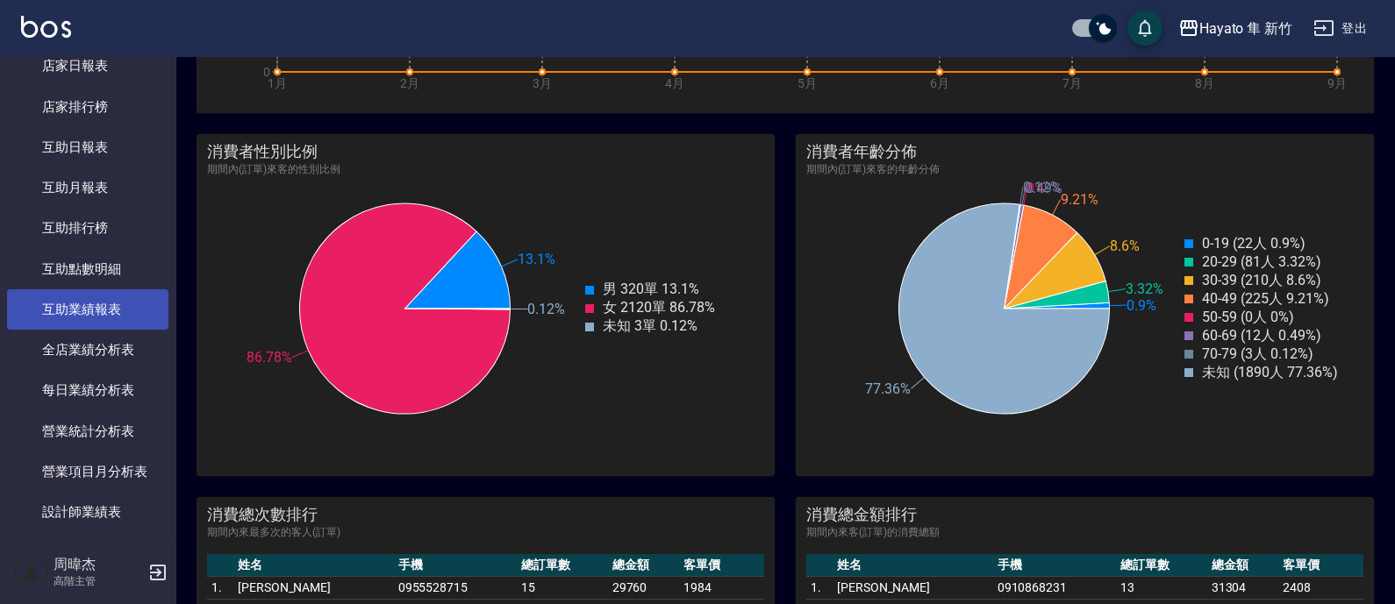
scroll to position [284, 0]
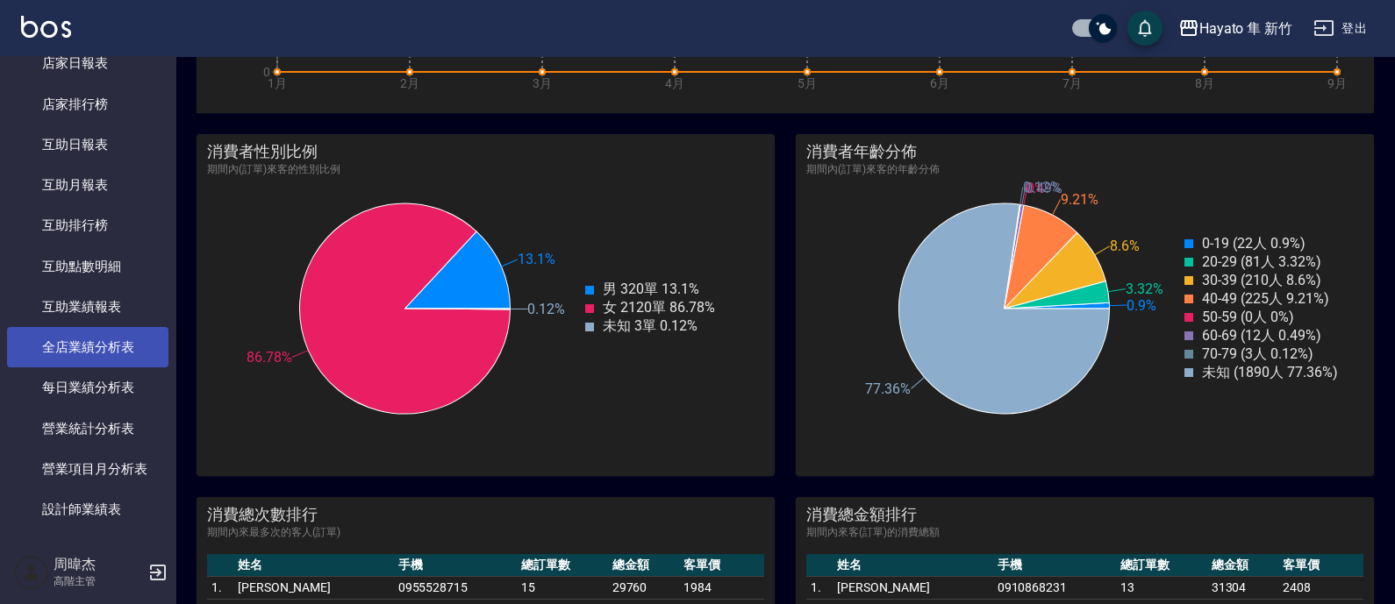
click at [125, 342] on link "全店業績分析表" at bounding box center [87, 347] width 161 height 40
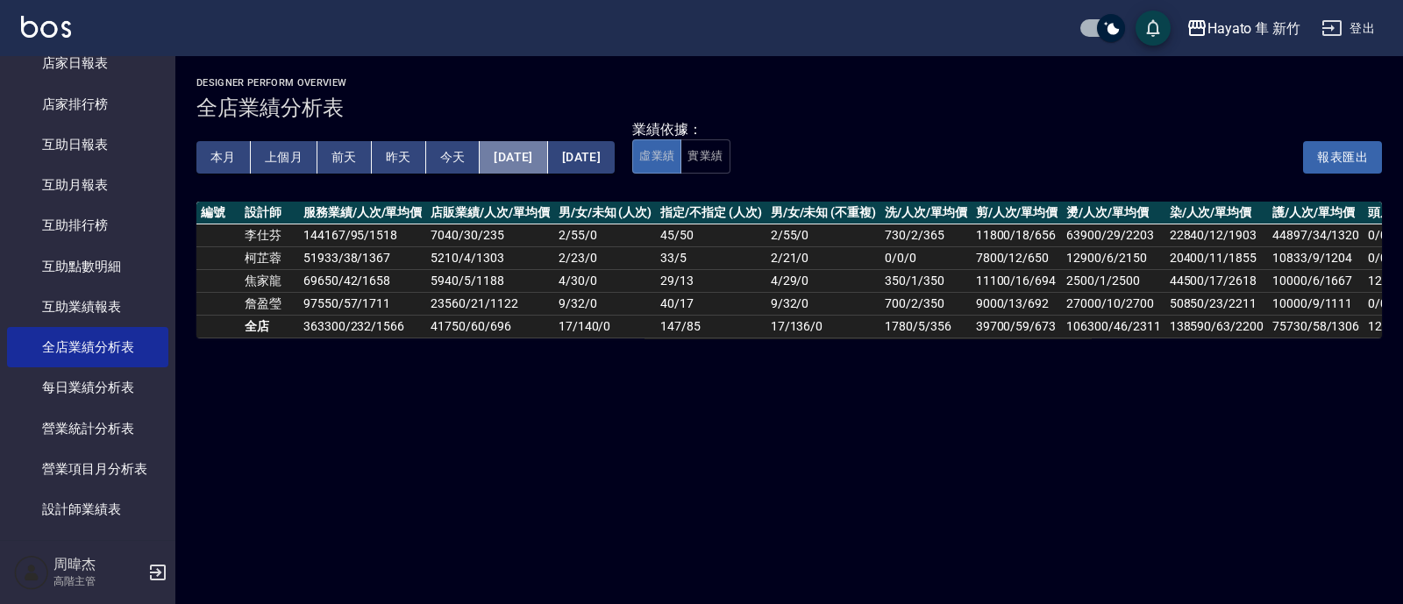
click at [525, 161] on button "[DATE]" at bounding box center [514, 157] width 68 height 32
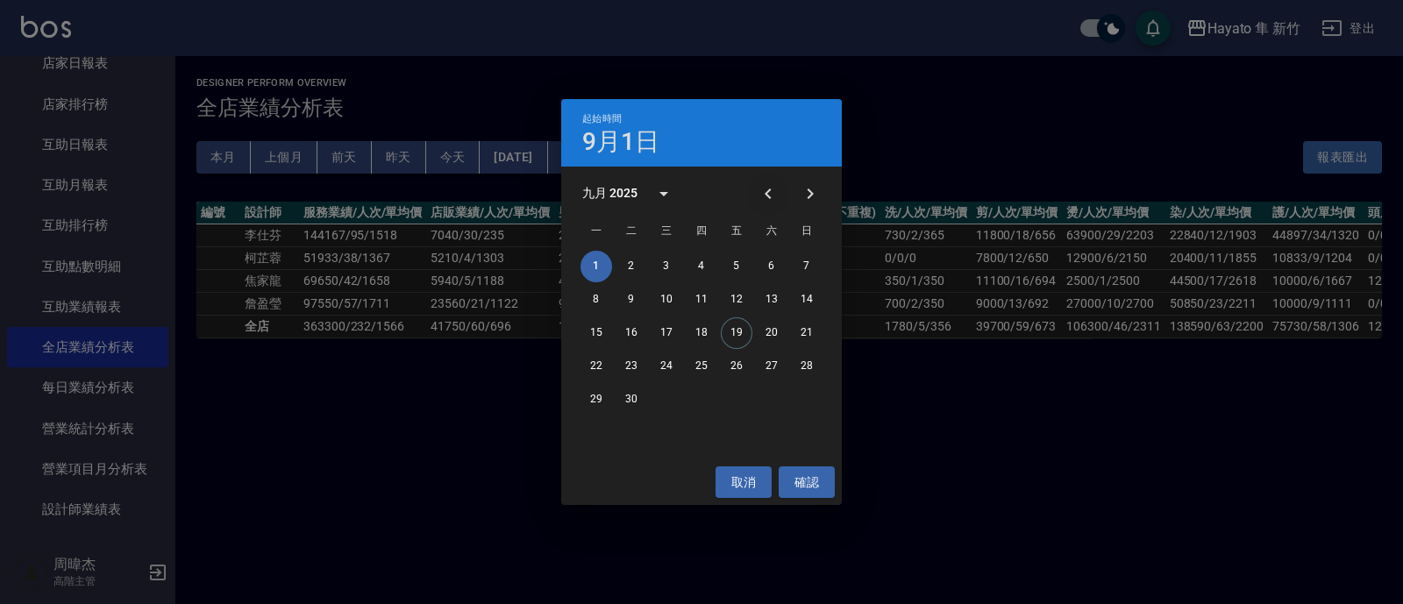
click at [770, 189] on icon "Previous month" at bounding box center [768, 194] width 6 height 11
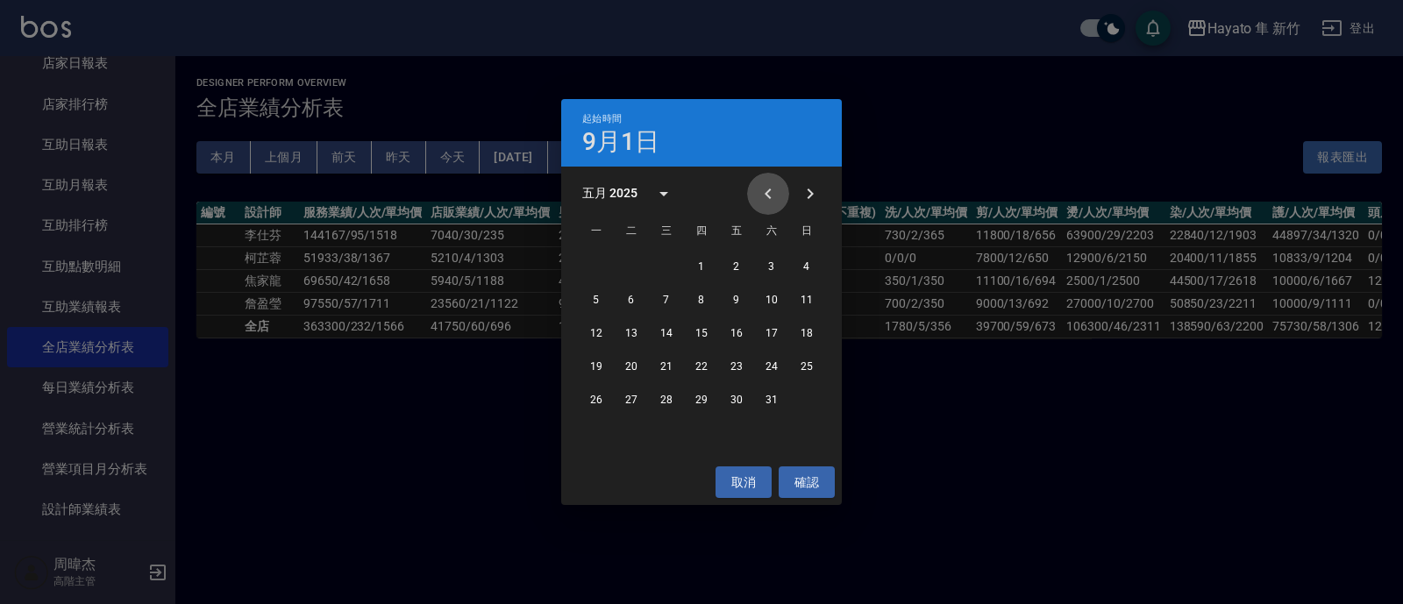
click at [770, 189] on icon "Previous month" at bounding box center [768, 194] width 6 height 11
click at [807, 189] on icon "Next month" at bounding box center [810, 193] width 21 height 21
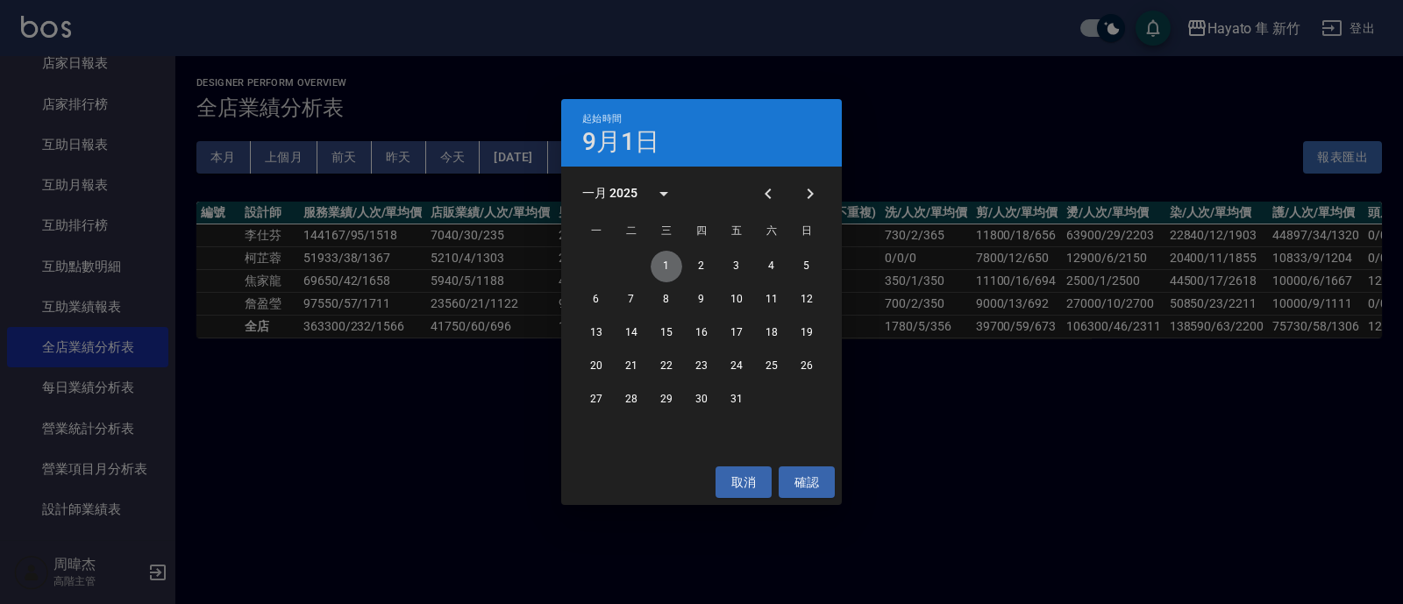
click at [664, 258] on button "1" at bounding box center [667, 267] width 32 height 32
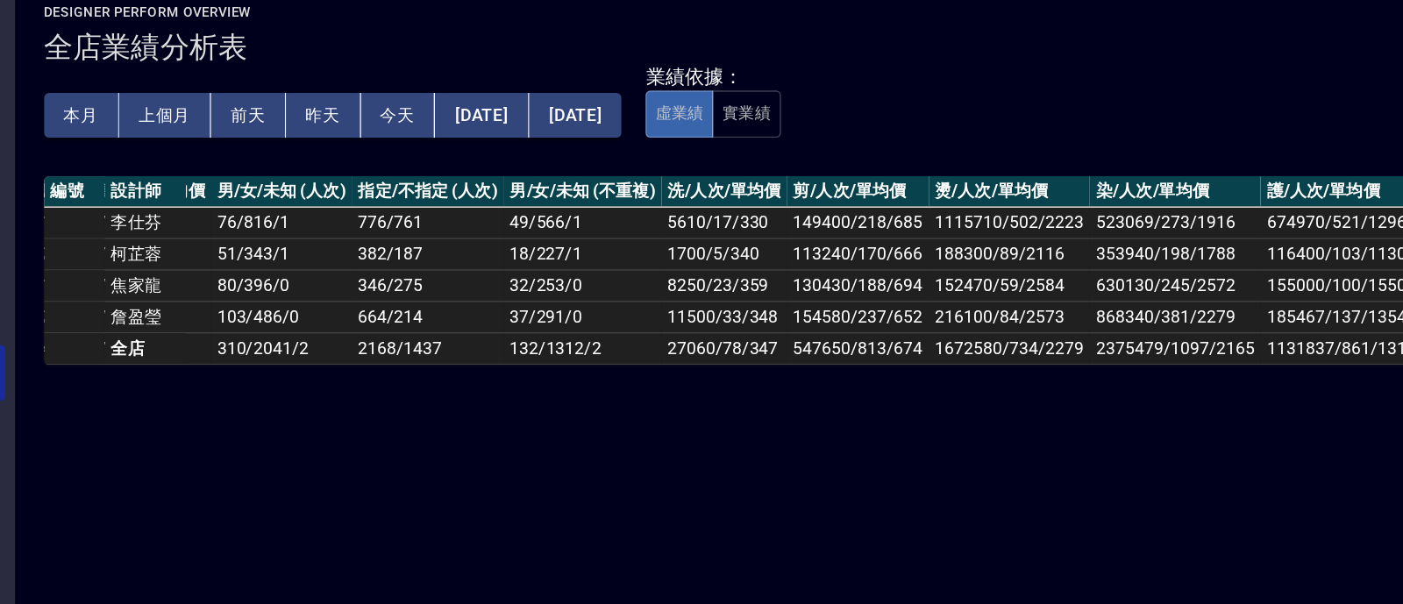
scroll to position [0, 275]
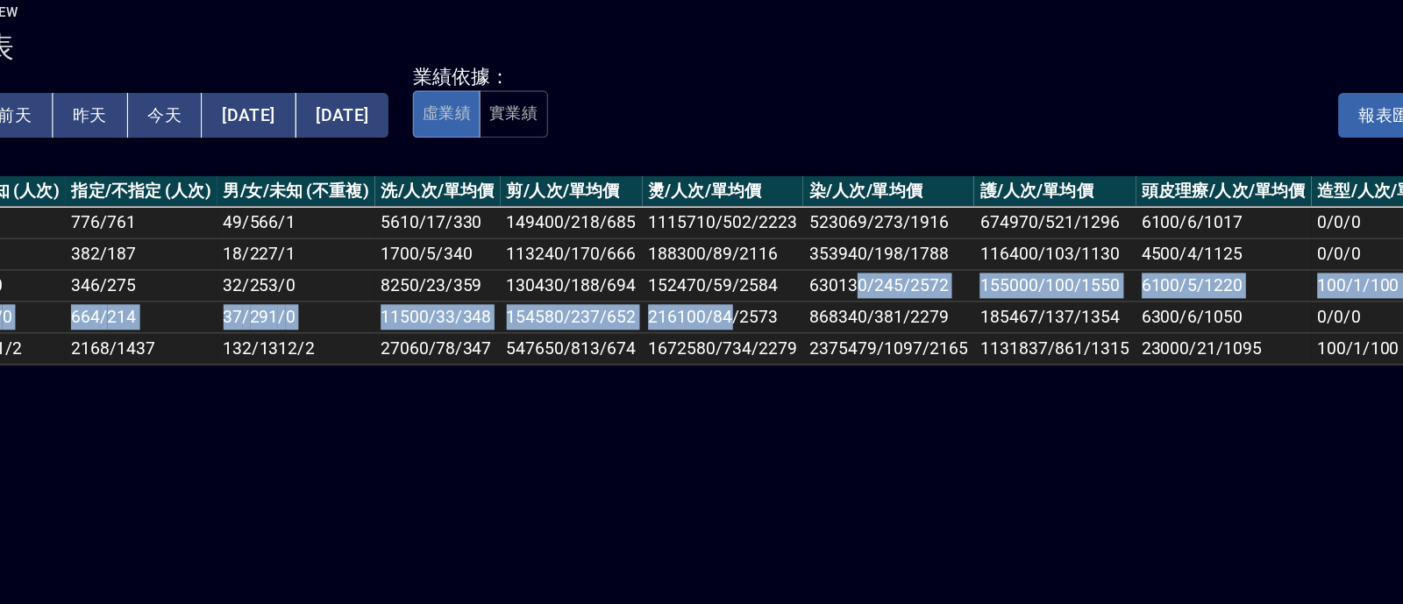
drag, startPoint x: 640, startPoint y: 291, endPoint x: 951, endPoint y: 273, distance: 311.1
click at [951, 273] on tbody "[PERSON_NAME]2474859 / 1537 / 1610 114800 / 409 / 281 76 / 816 / 1 776 / 761 49…" at bounding box center [654, 281] width 1467 height 114
click at [951, 273] on td "630130/245/2572" at bounding box center [978, 280] width 124 height 23
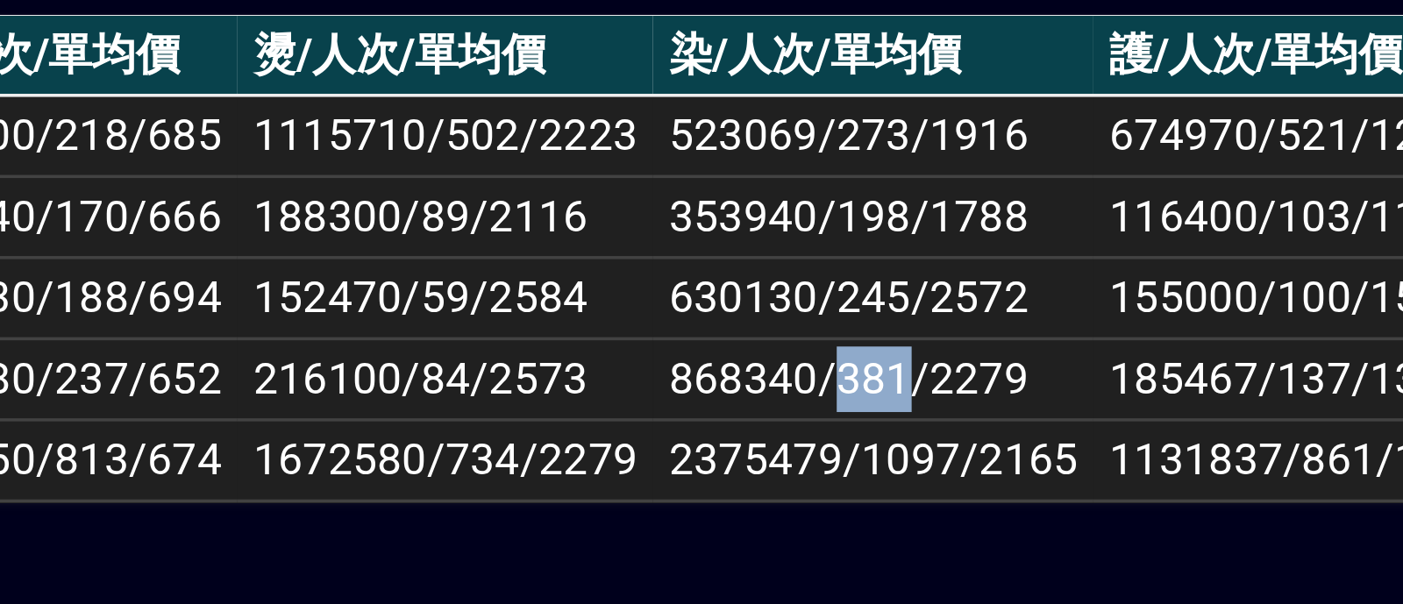
drag, startPoint x: 964, startPoint y: 305, endPoint x: 988, endPoint y: 301, distance: 24.1
click at [988, 301] on td "868340/381/2279" at bounding box center [978, 303] width 124 height 23
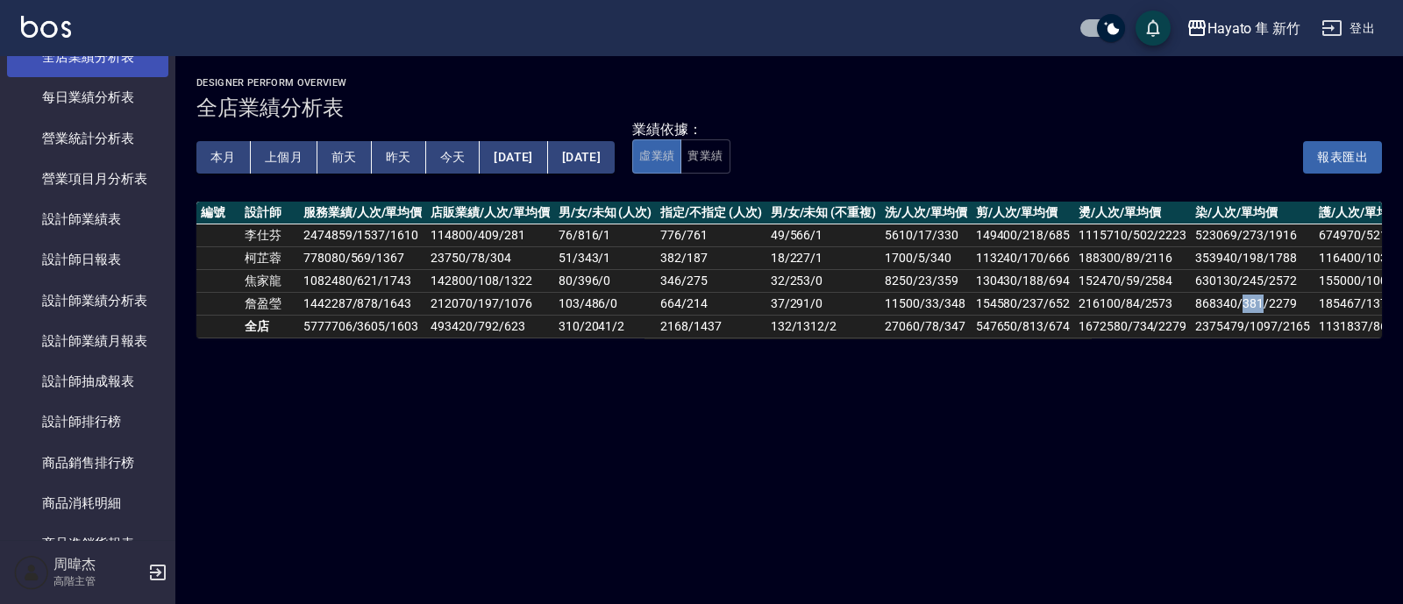
scroll to position [576, 0]
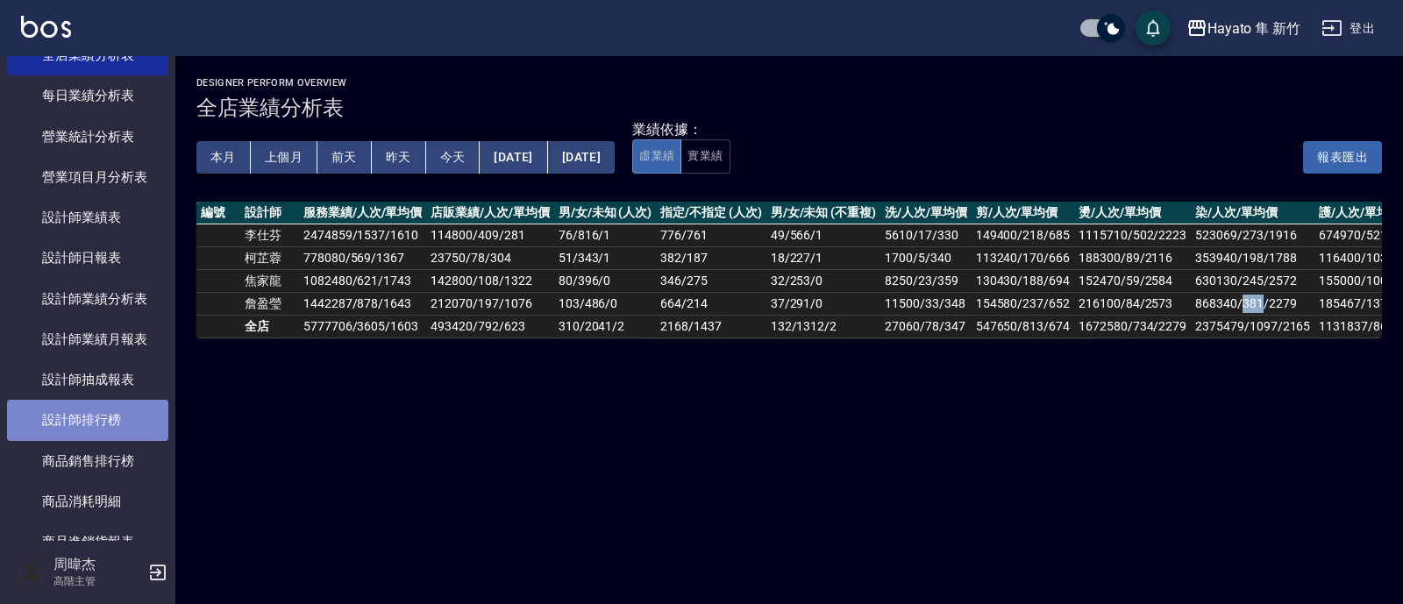
click at [121, 414] on link "設計師排行榜" at bounding box center [87, 420] width 161 height 40
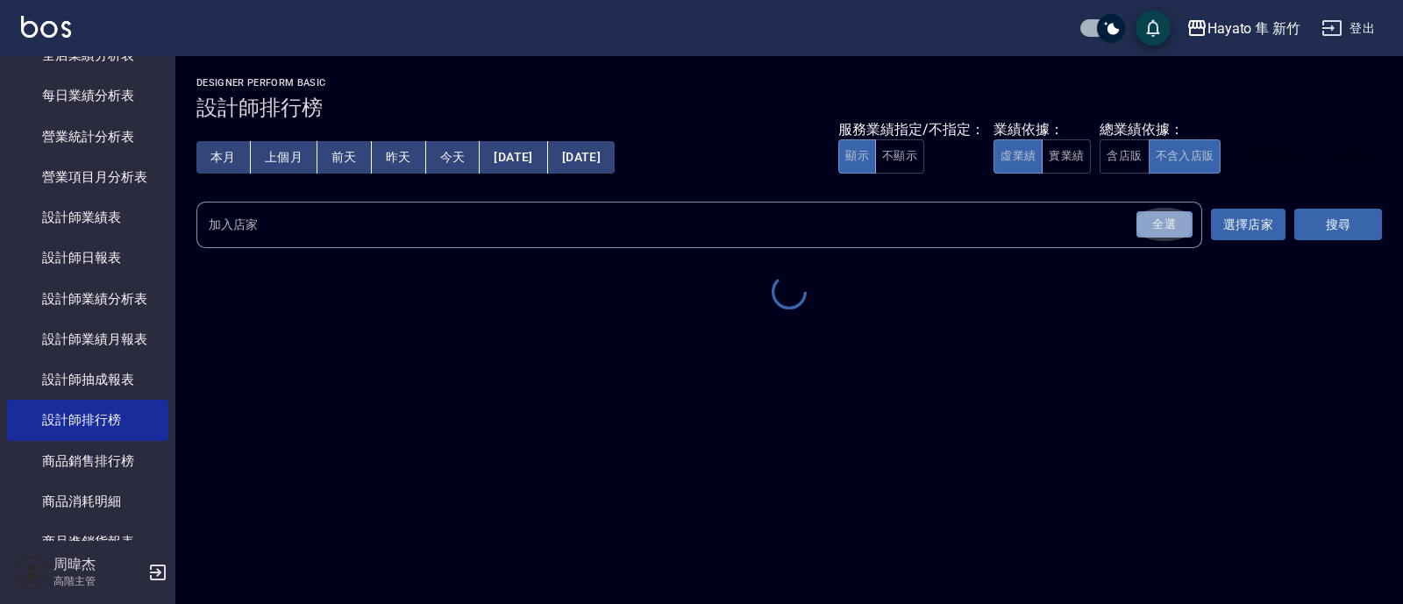
click at [1179, 221] on div "全選" at bounding box center [1165, 224] width 56 height 27
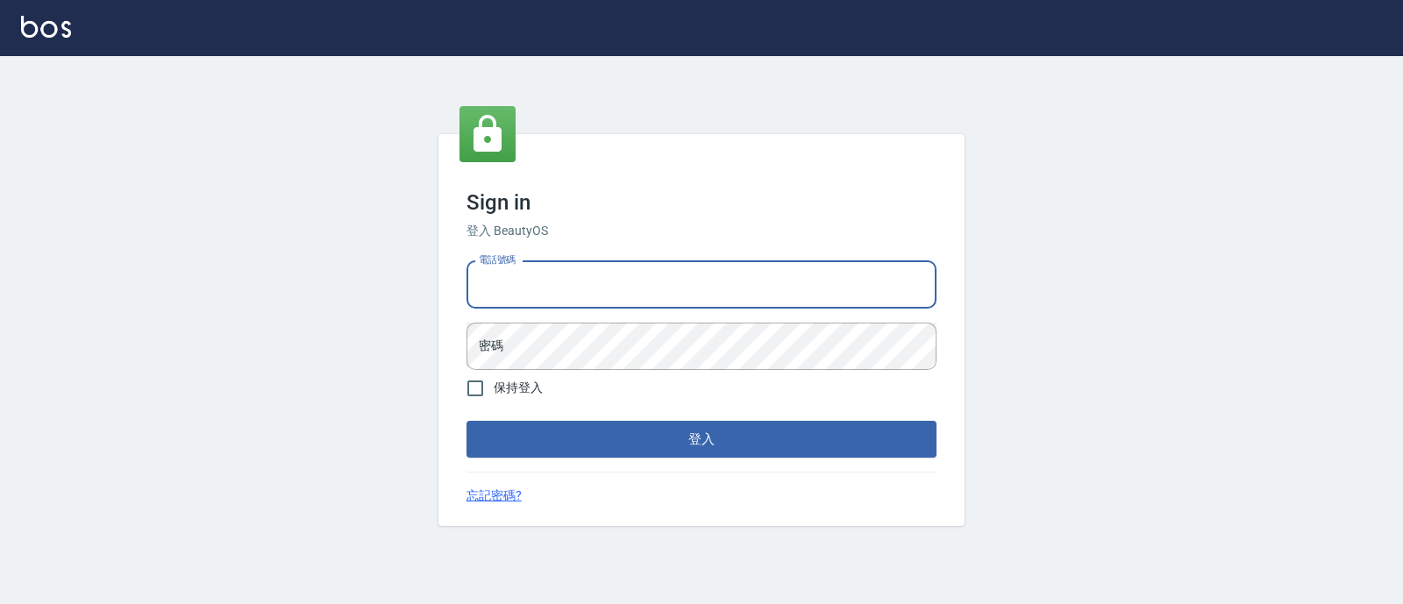
click at [617, 282] on input "電話號碼" at bounding box center [702, 284] width 470 height 47
type input "9990001234567"
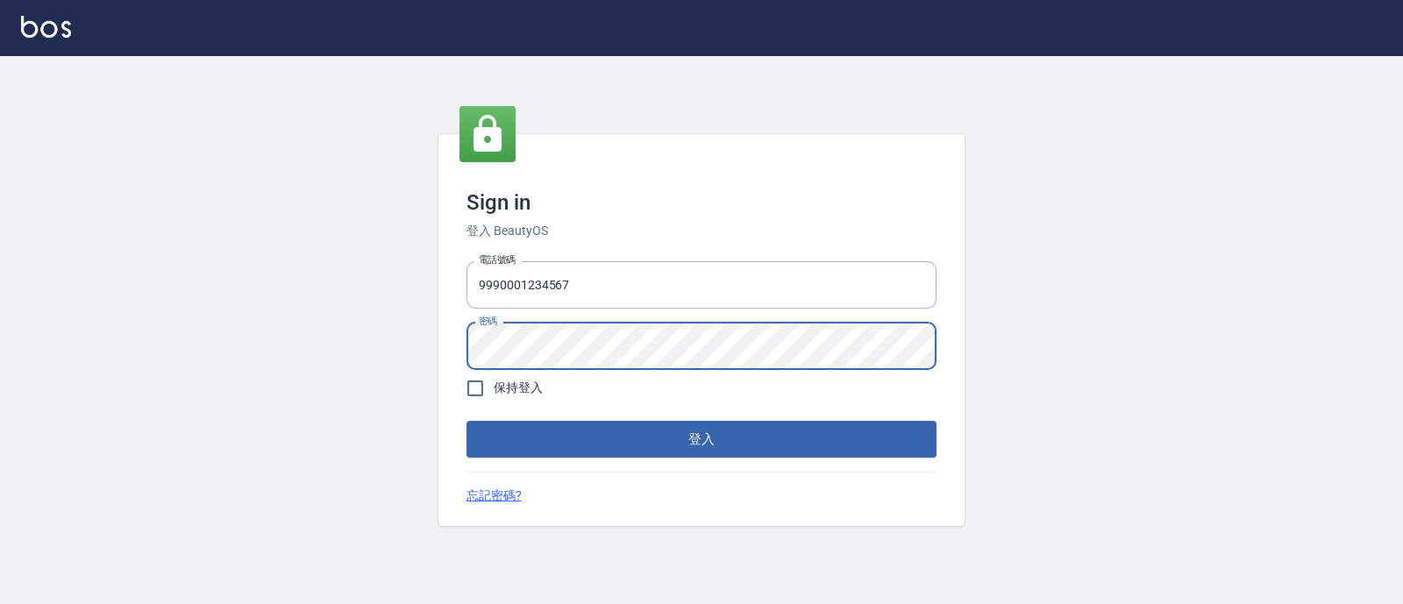
click at [467, 421] on button "登入" at bounding box center [702, 439] width 470 height 37
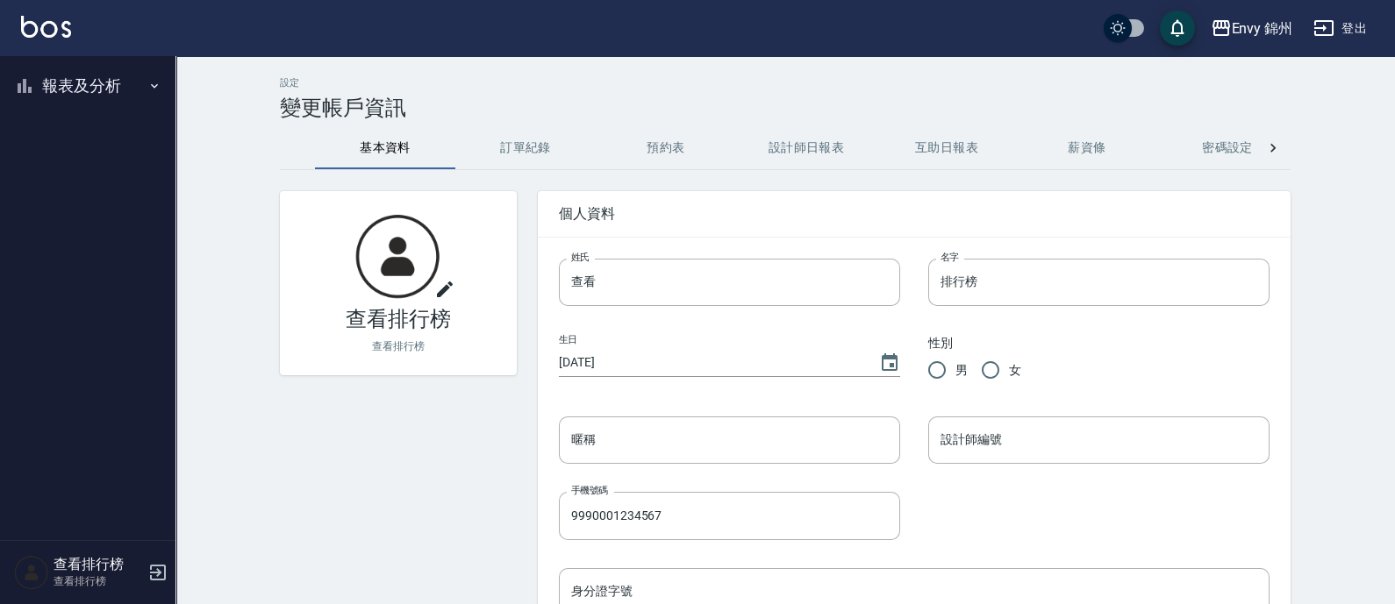
click at [118, 76] on button "報表及分析" at bounding box center [87, 86] width 161 height 46
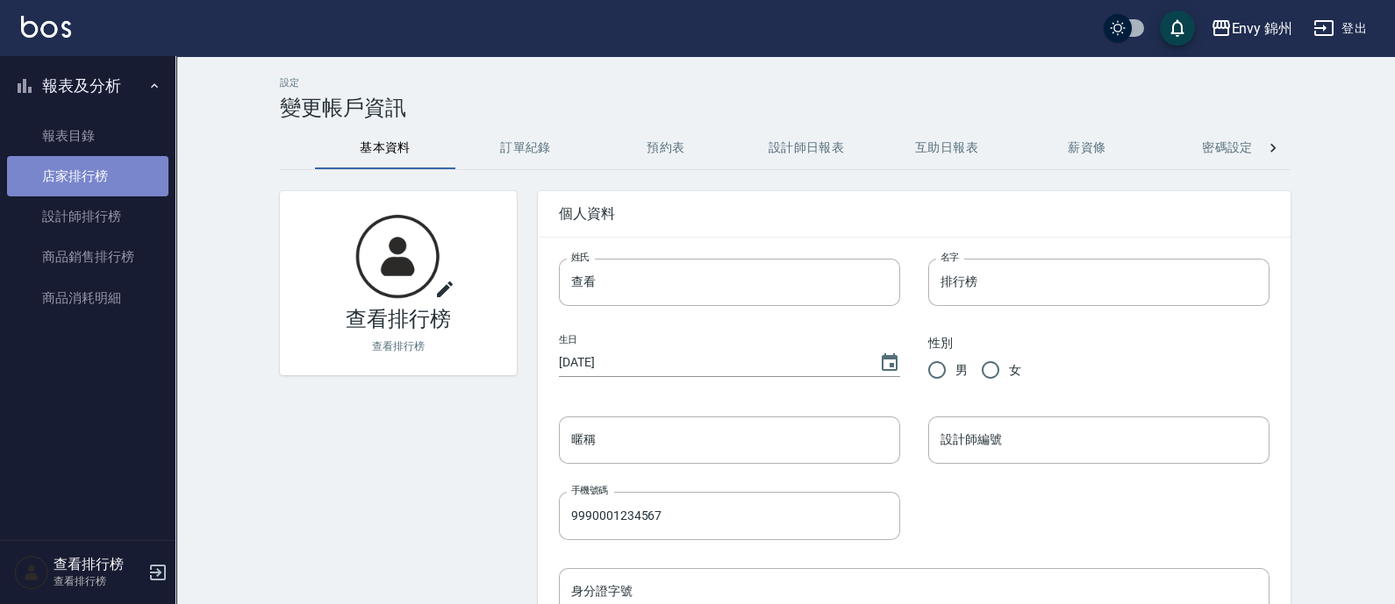
click at [122, 168] on link "店家排行榜" at bounding box center [87, 176] width 161 height 40
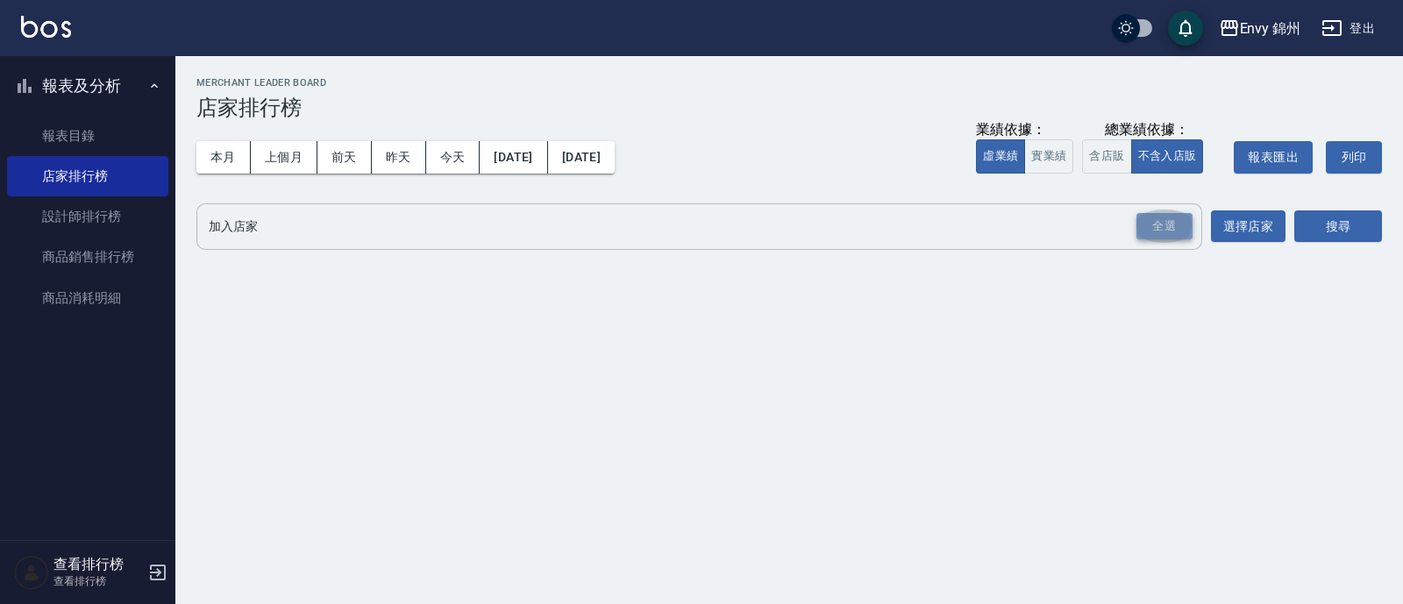
click at [1180, 225] on div "全選" at bounding box center [1165, 226] width 56 height 27
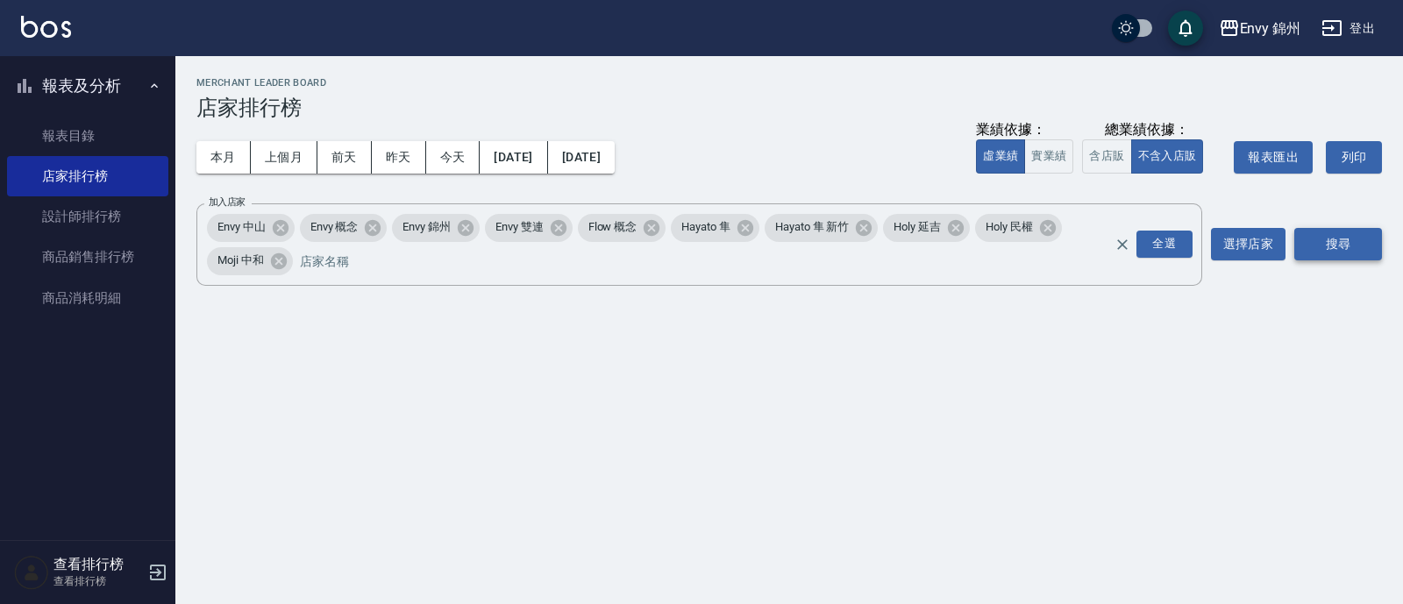
click at [1351, 240] on button "搜尋" at bounding box center [1339, 244] width 88 height 32
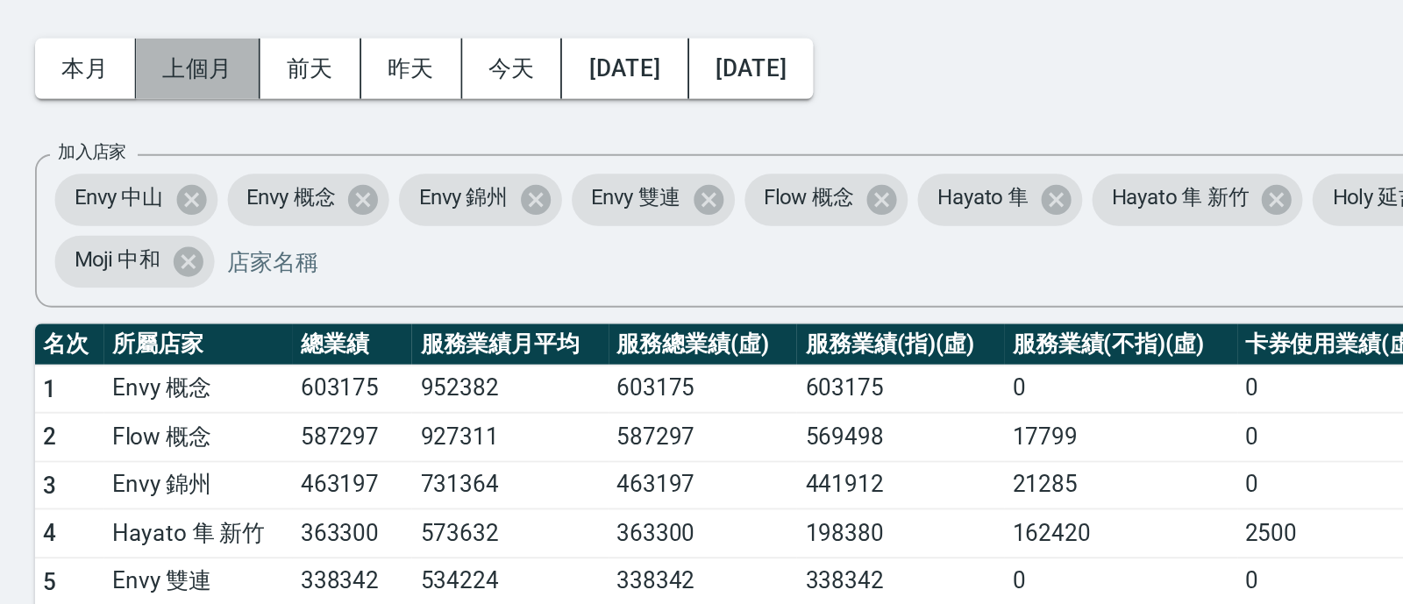
click at [289, 145] on button "上個月" at bounding box center [284, 157] width 67 height 32
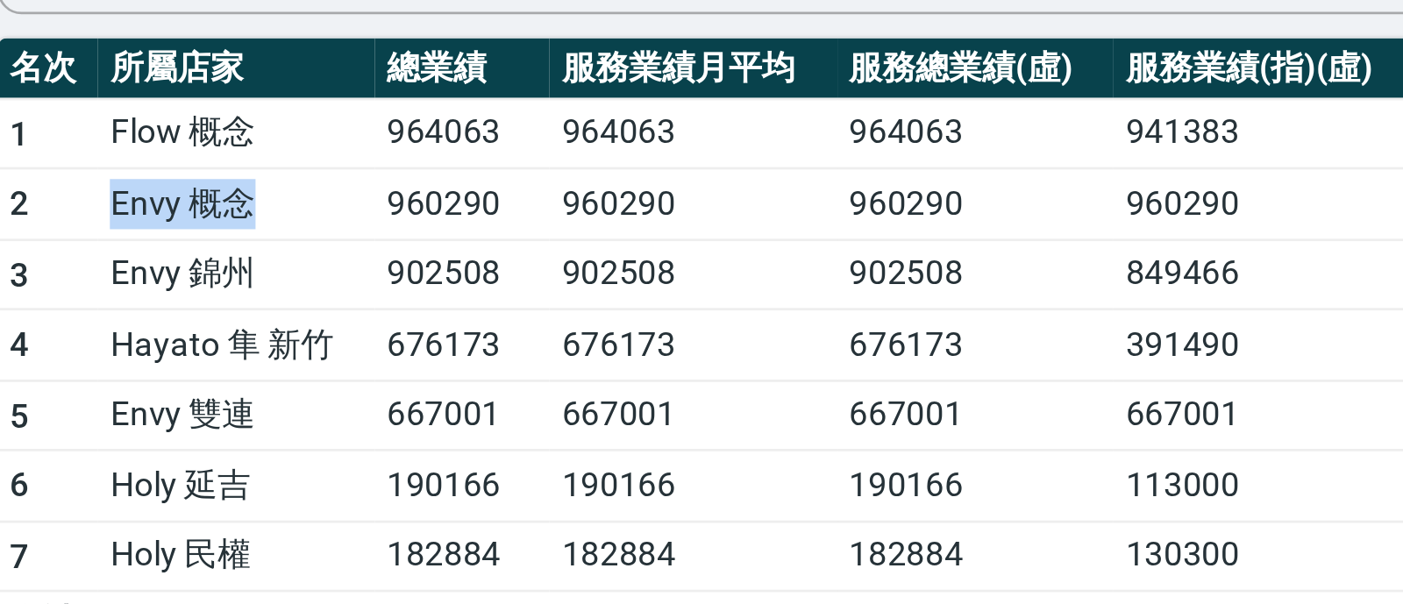
drag, startPoint x: 239, startPoint y: 354, endPoint x: 288, endPoint y: 357, distance: 49.2
click at [288, 357] on td "Envy 概念" at bounding box center [284, 356] width 102 height 26
click at [378, 357] on td "960290" at bounding box center [367, 356] width 64 height 26
